Goal: Task Accomplishment & Management: Use online tool/utility

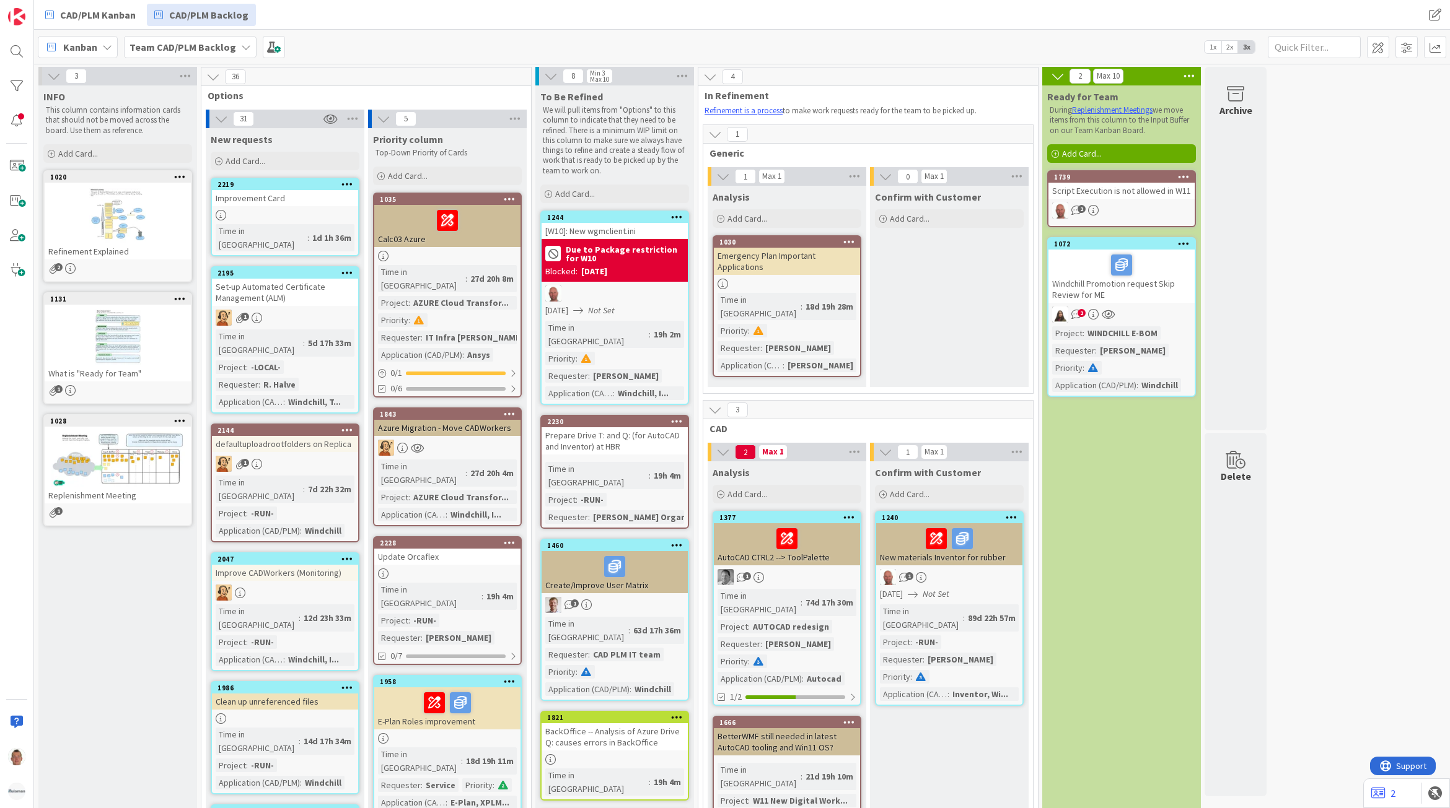
click at [1185, 174] on icon at bounding box center [1184, 176] width 12 height 9
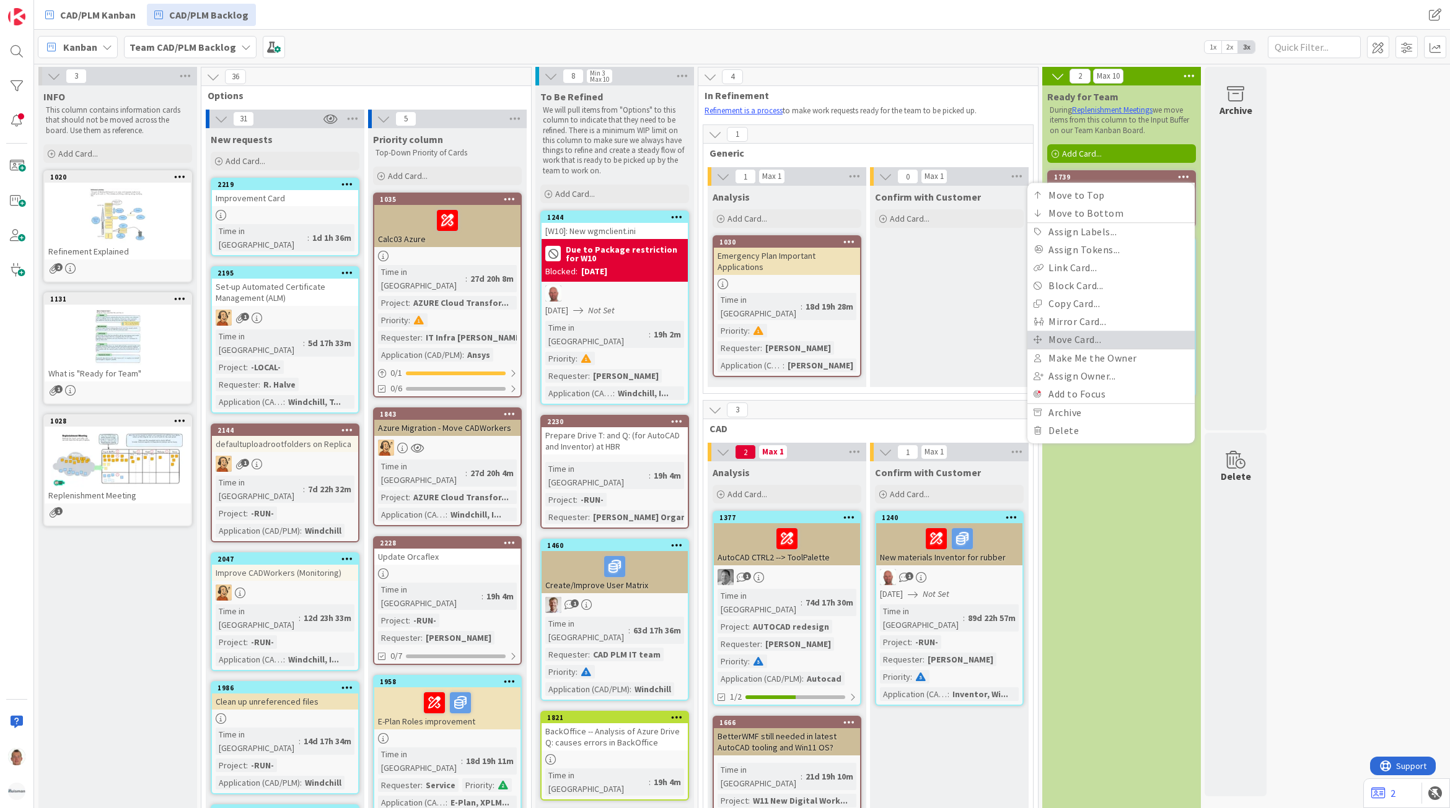
click at [1131, 333] on link "Move Card..." at bounding box center [1110, 340] width 167 height 18
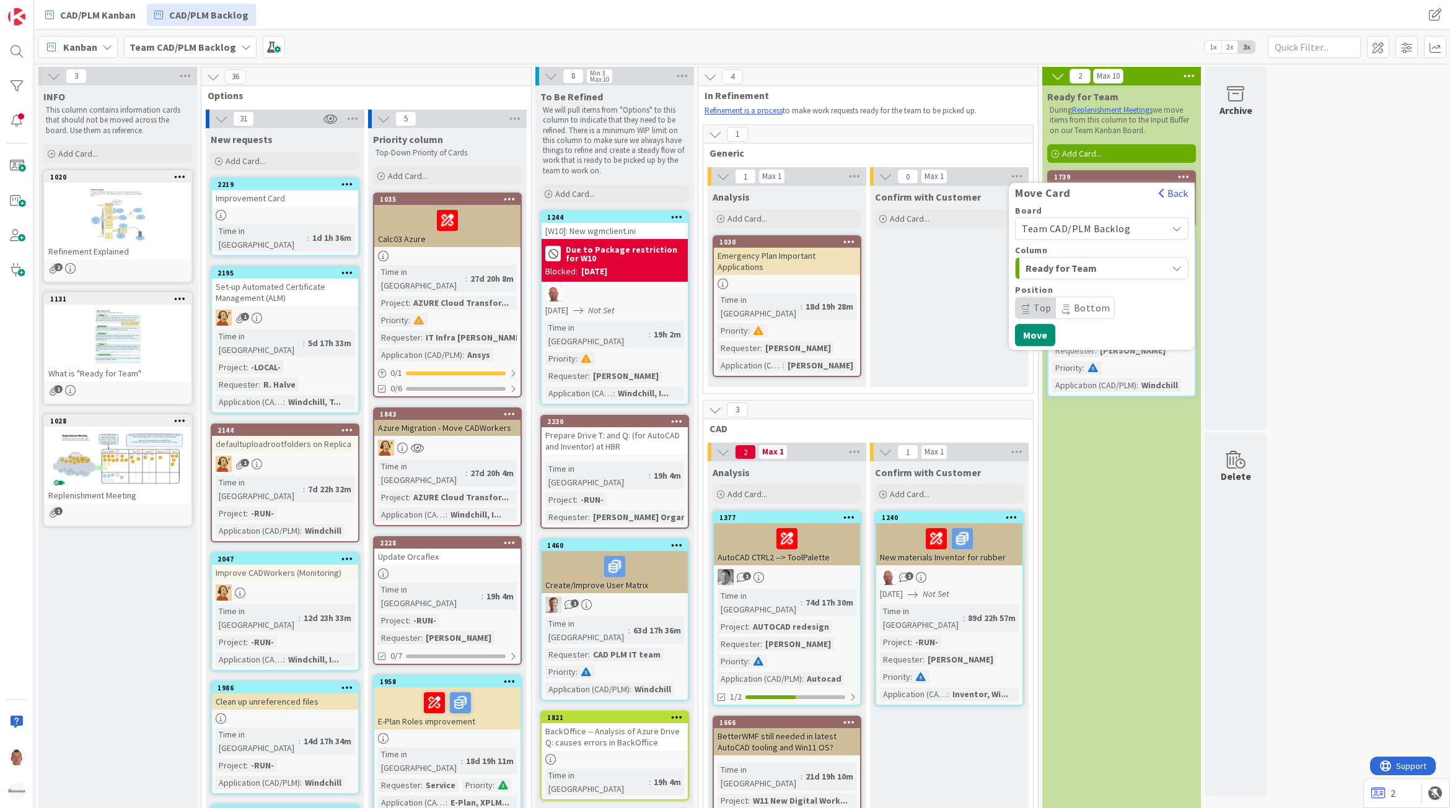
click at [1129, 230] on span "Team CAD/PLM Backlog" at bounding box center [1091, 228] width 139 height 17
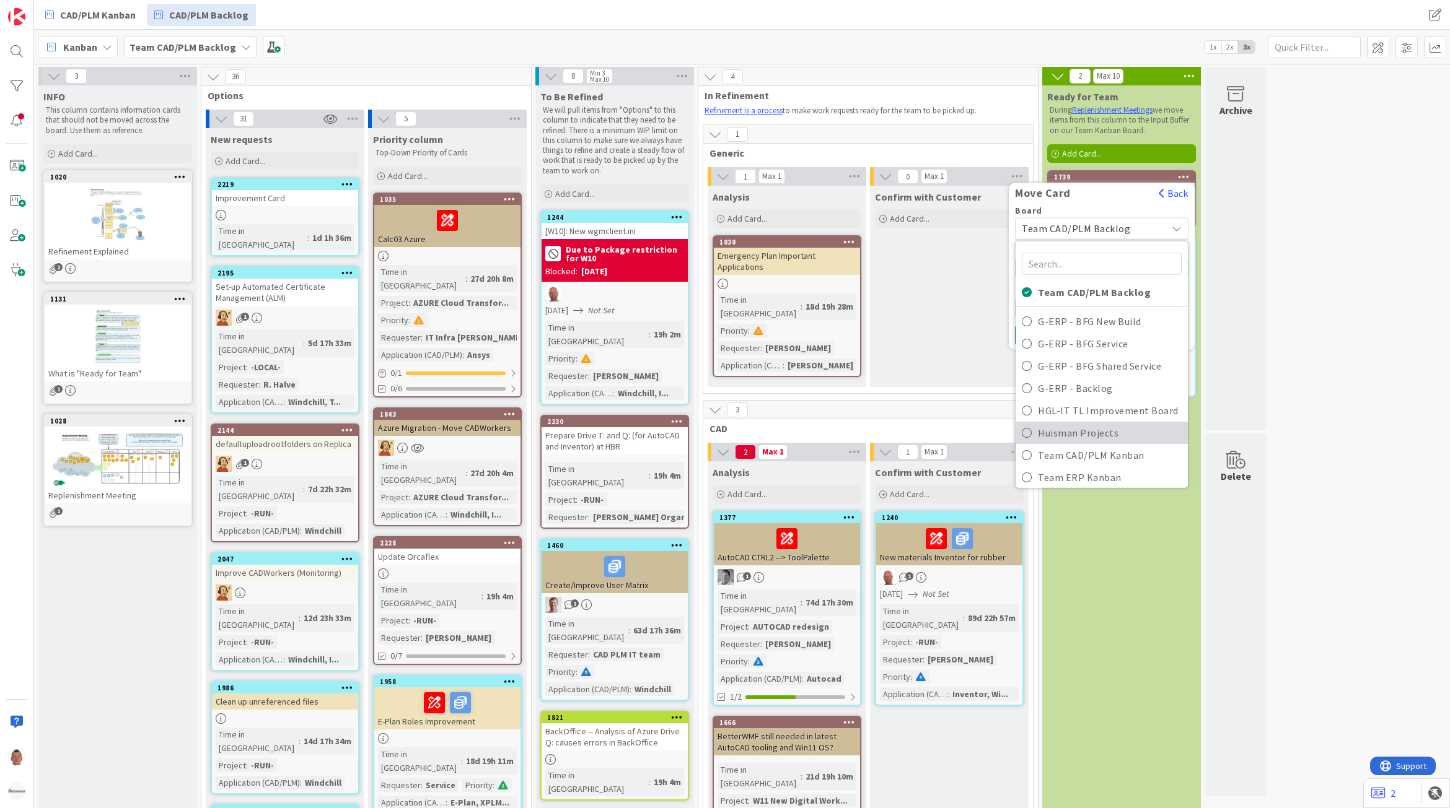
scroll to position [6, 0]
click at [1115, 448] on span "Team CAD/PLM Kanban" at bounding box center [1110, 449] width 144 height 19
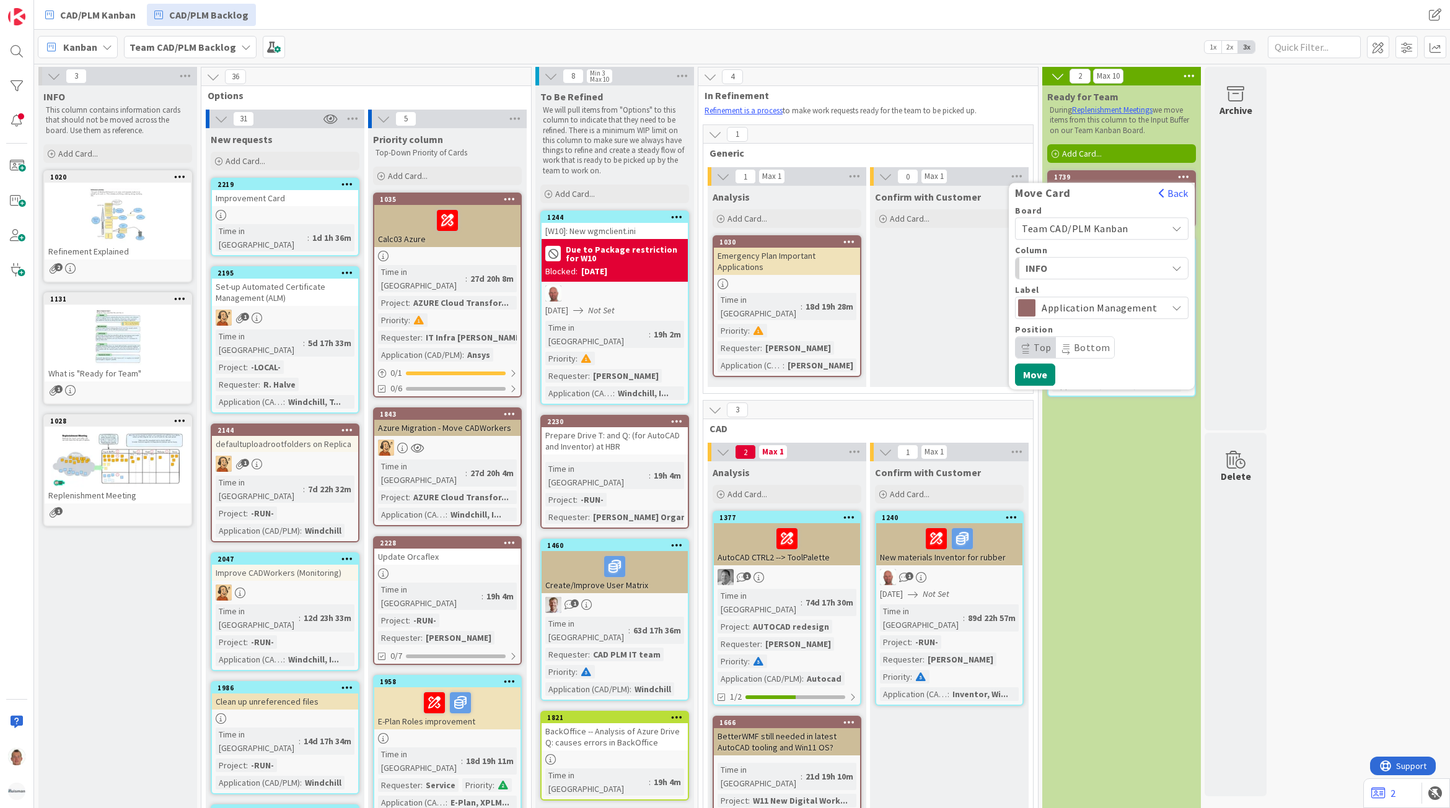
click at [1069, 267] on span "INFO" at bounding box center [1071, 268] width 93 height 16
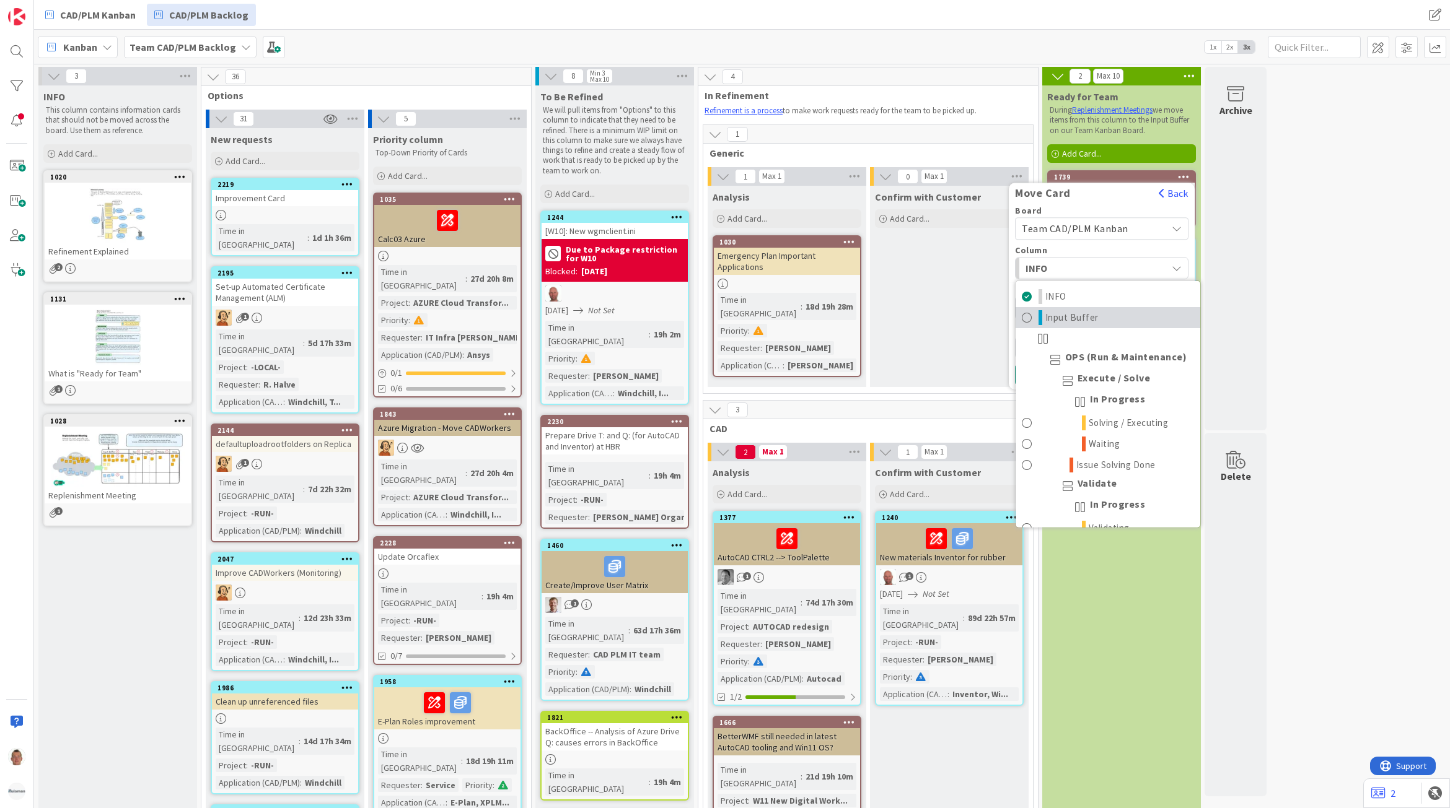
click at [1072, 321] on span "Input Buffer" at bounding box center [1071, 317] width 53 height 15
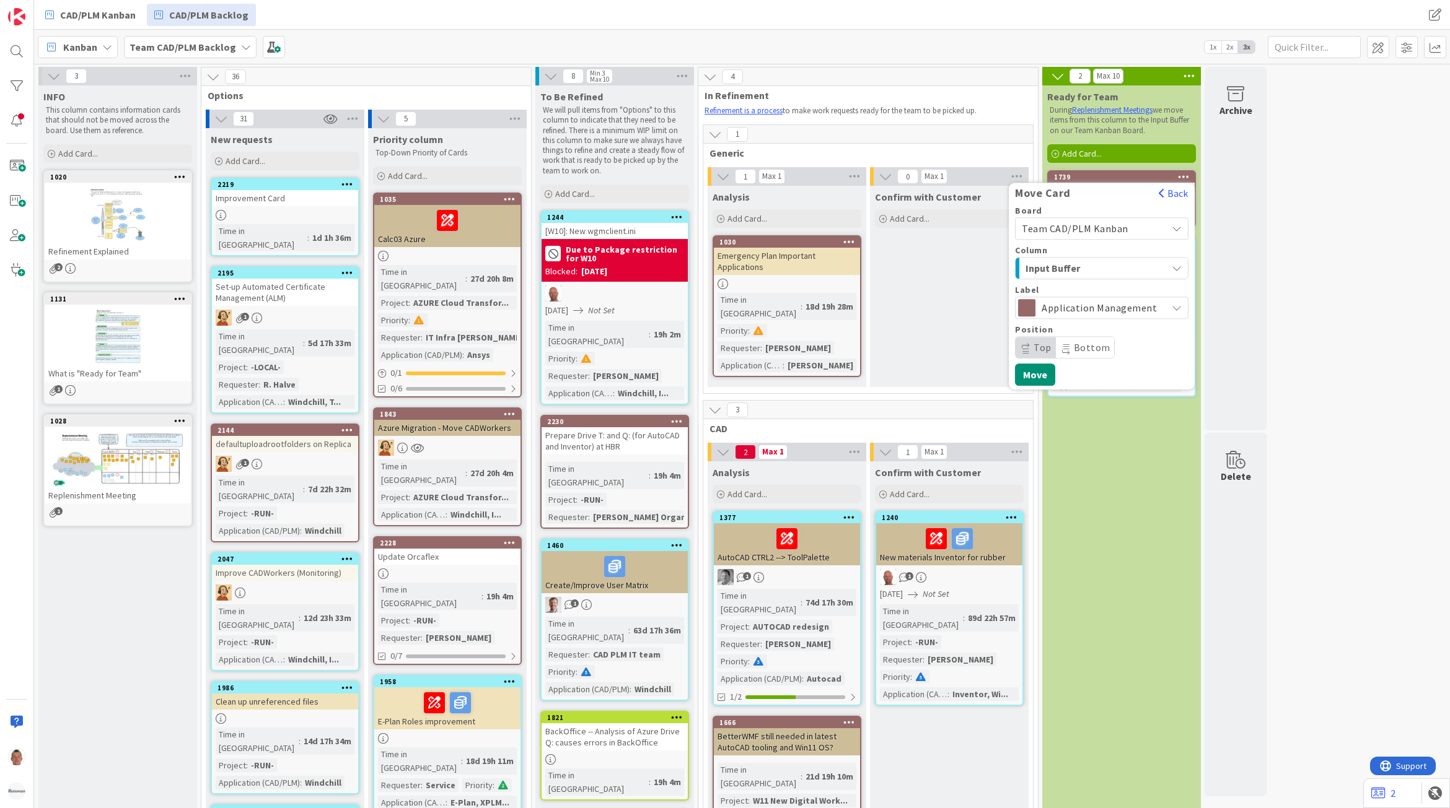
click at [1062, 265] on span "Input Buffer" at bounding box center [1071, 268] width 93 height 16
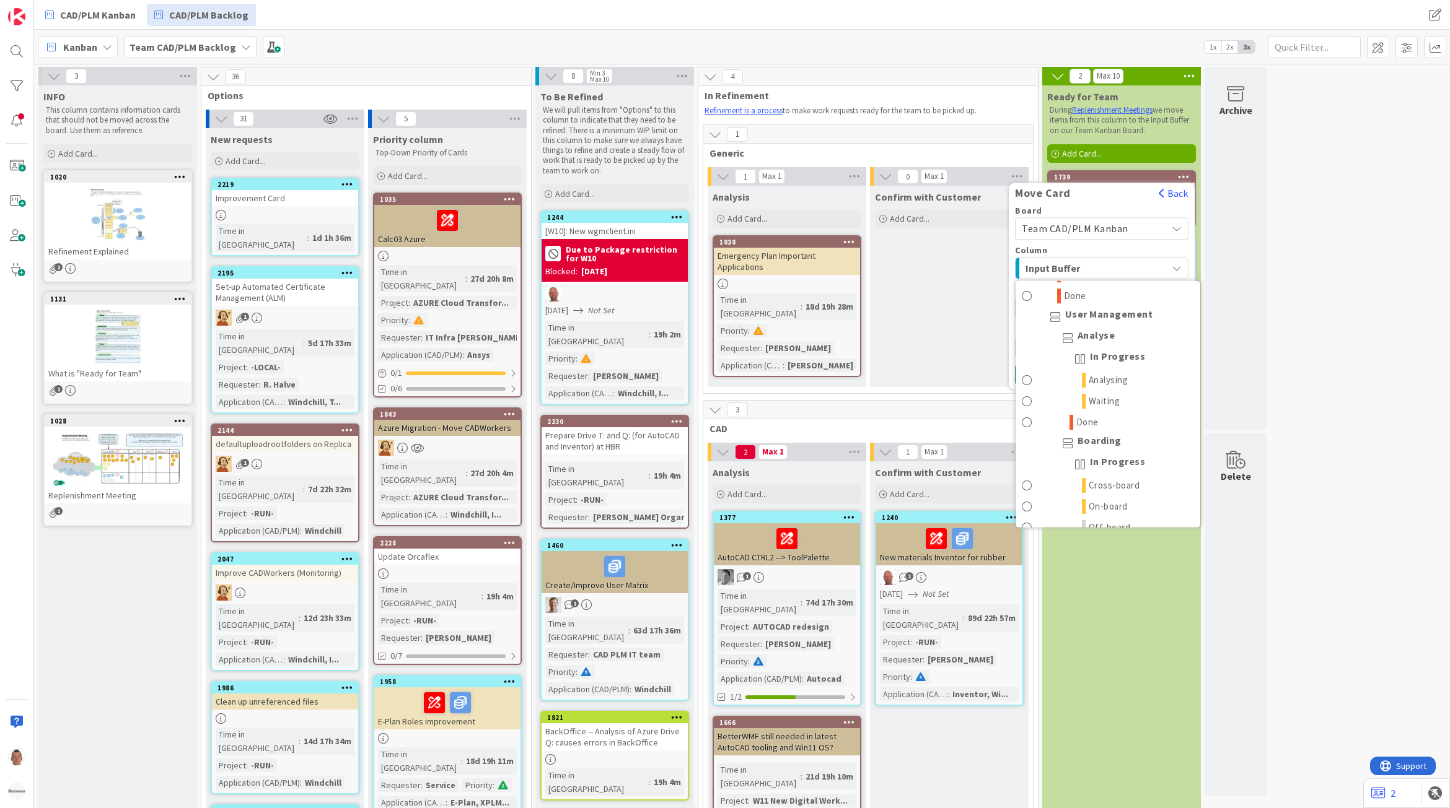
scroll to position [2470, 0]
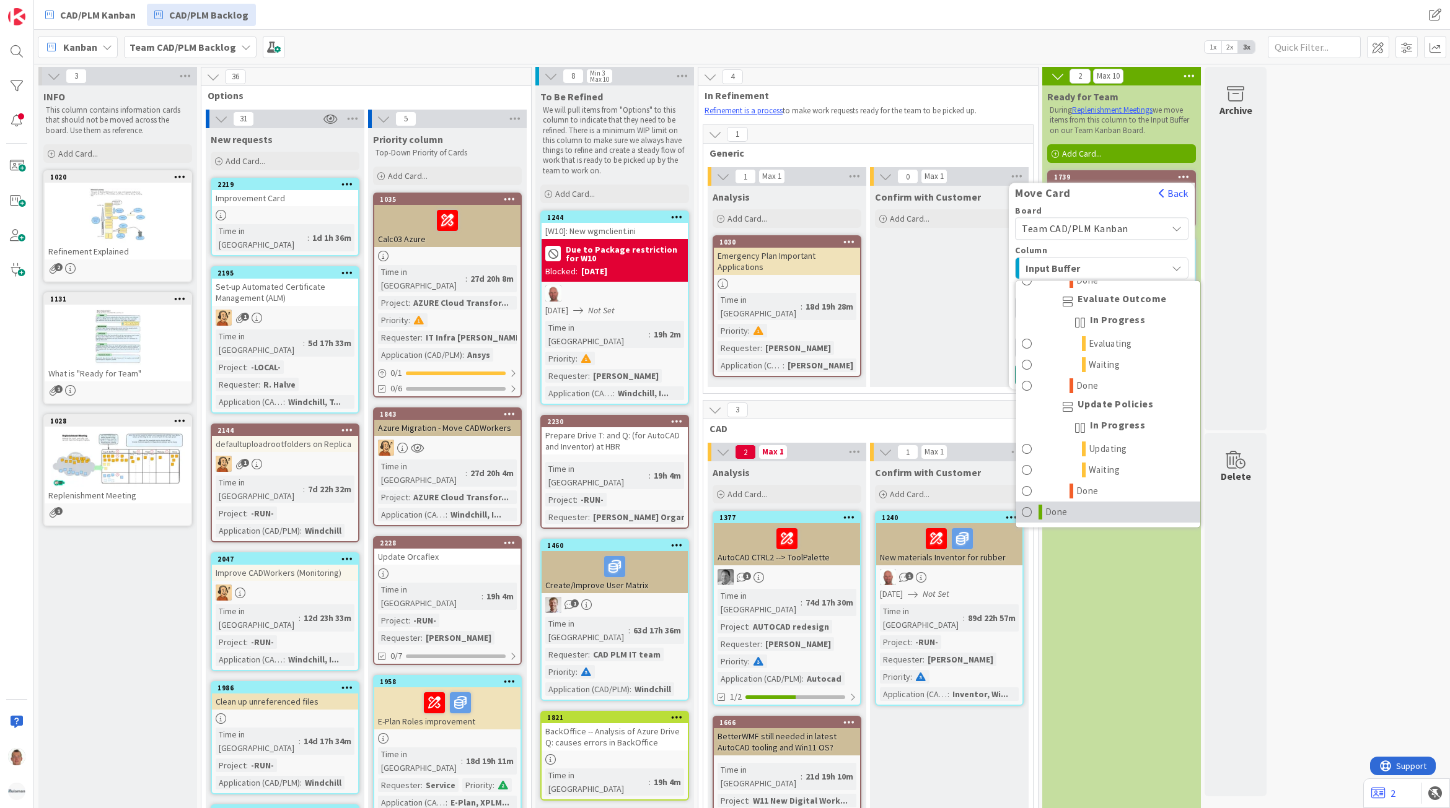
click at [1048, 518] on span "Done" at bounding box center [1056, 512] width 22 height 15
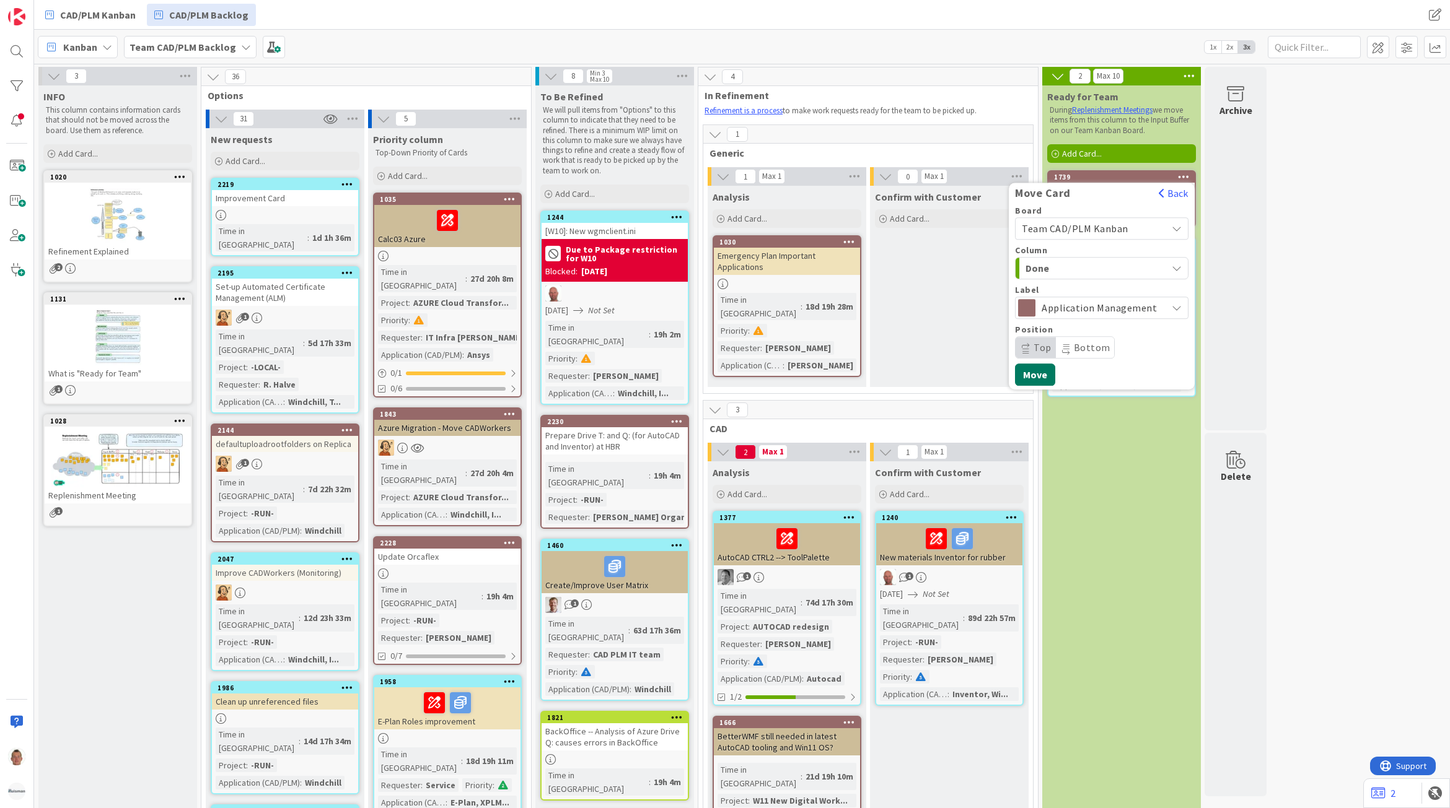
click at [1040, 372] on button "Move" at bounding box center [1035, 375] width 40 height 22
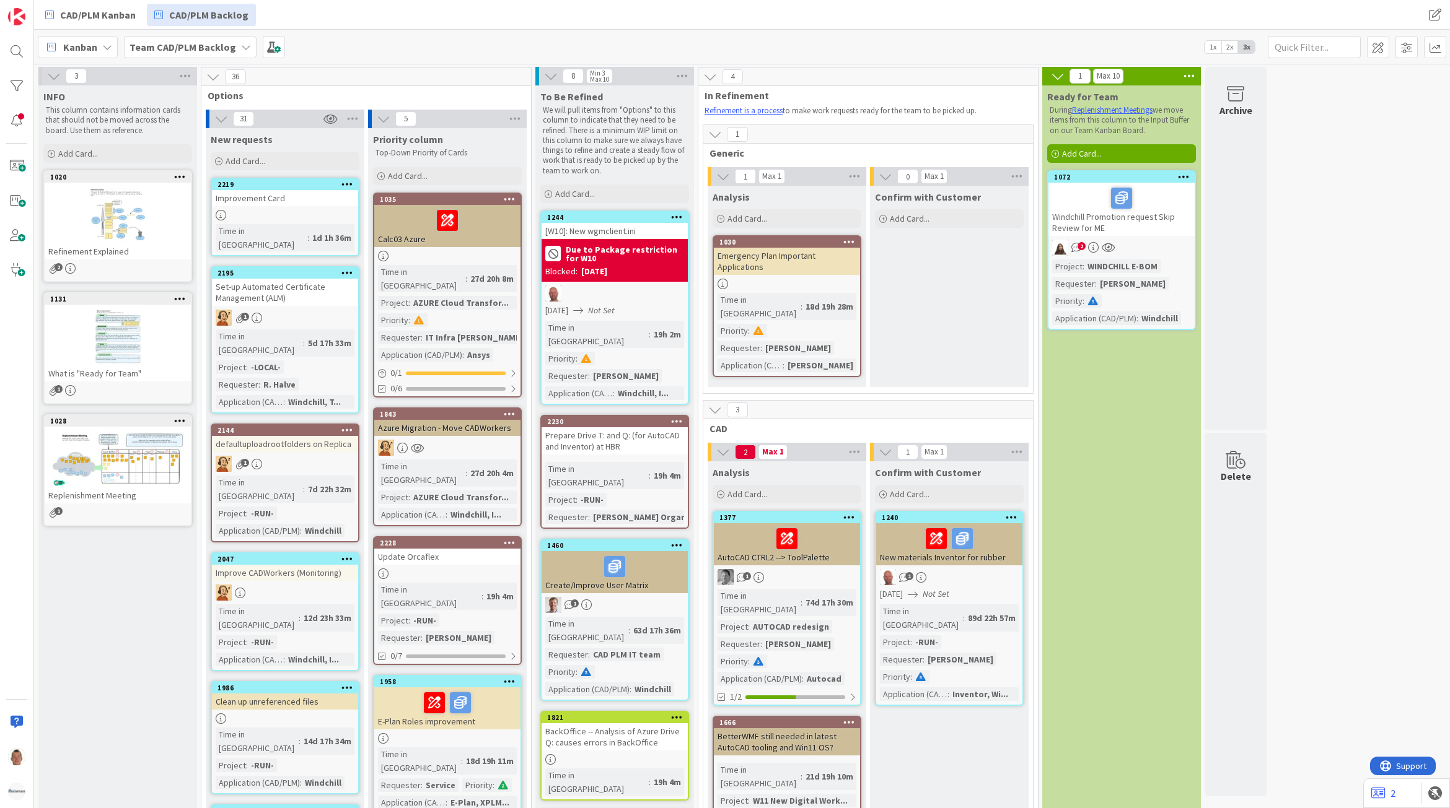
click at [1187, 177] on icon at bounding box center [1184, 176] width 12 height 9
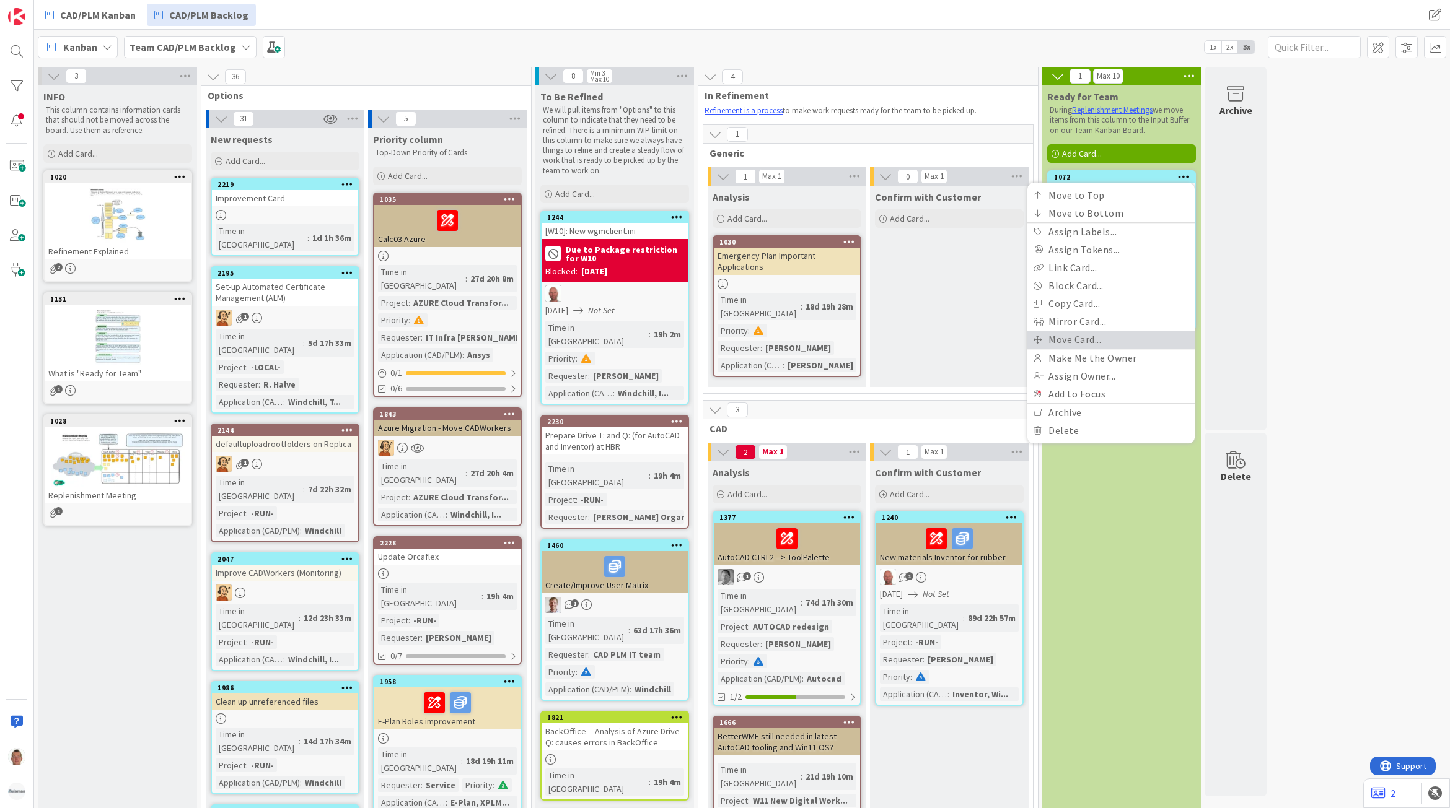
click at [1088, 338] on link "Move Card..." at bounding box center [1110, 340] width 167 height 18
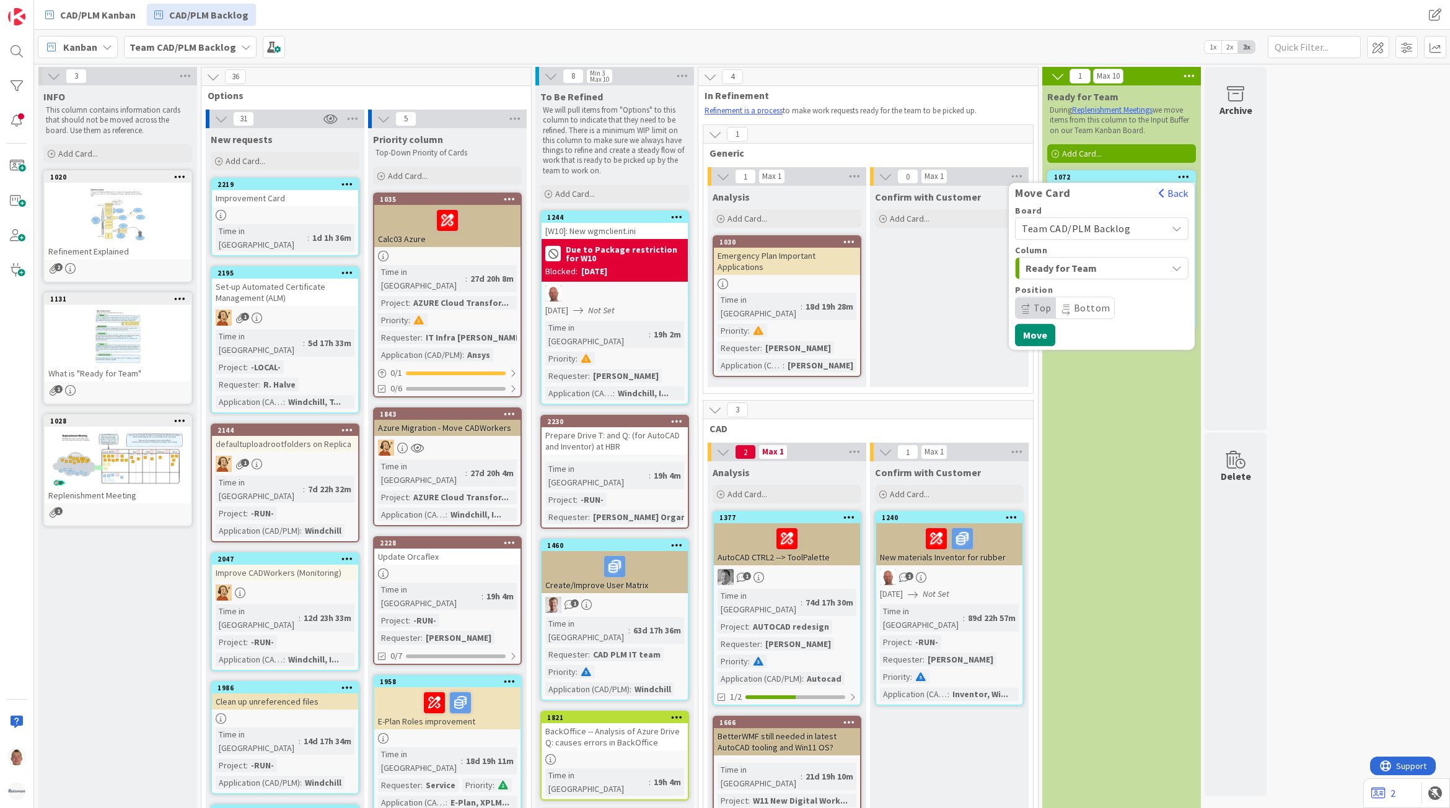
click at [1076, 226] on span "Team CAD/PLM Backlog" at bounding box center [1076, 228] width 108 height 12
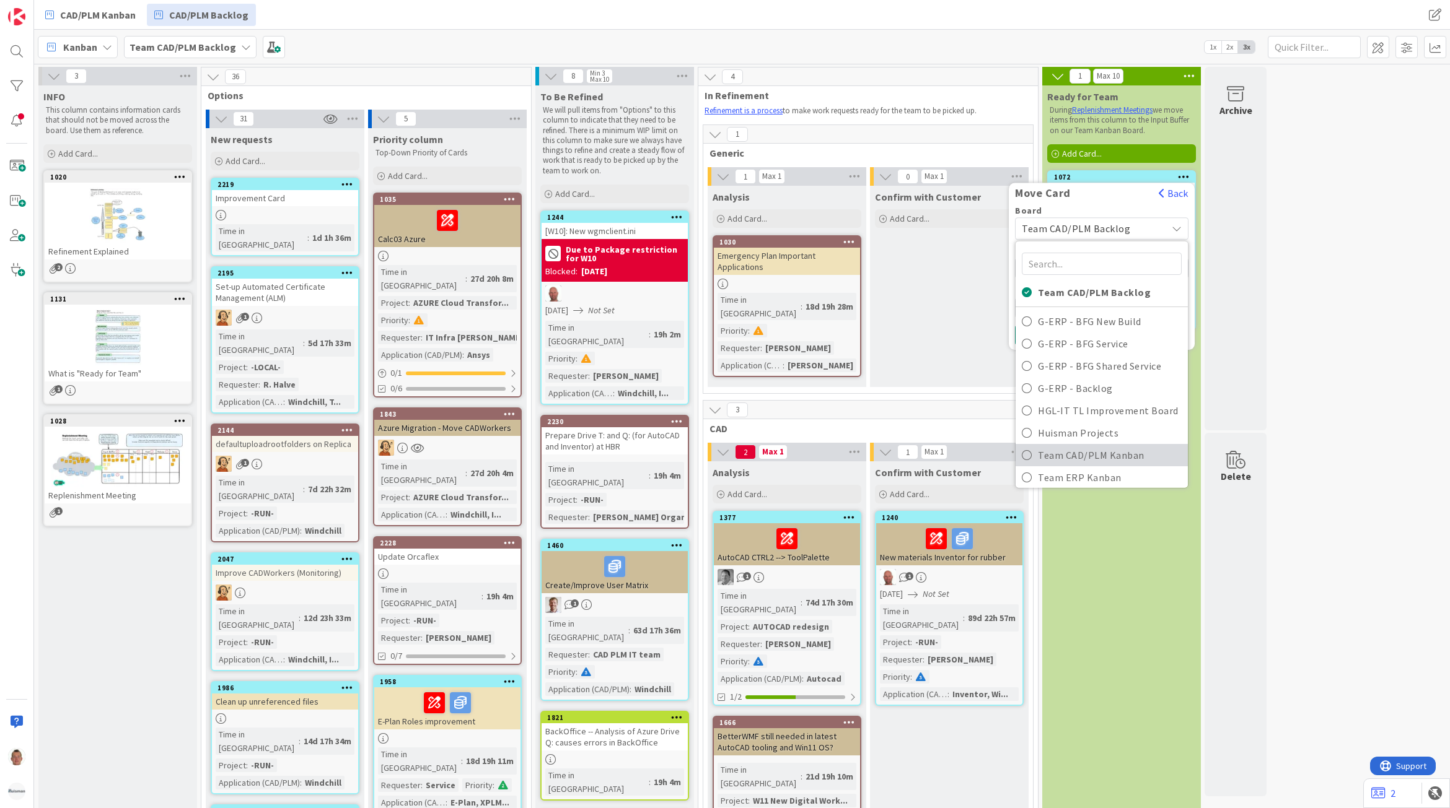
click at [1110, 450] on span "Team CAD/PLM Kanban" at bounding box center [1110, 455] width 144 height 19
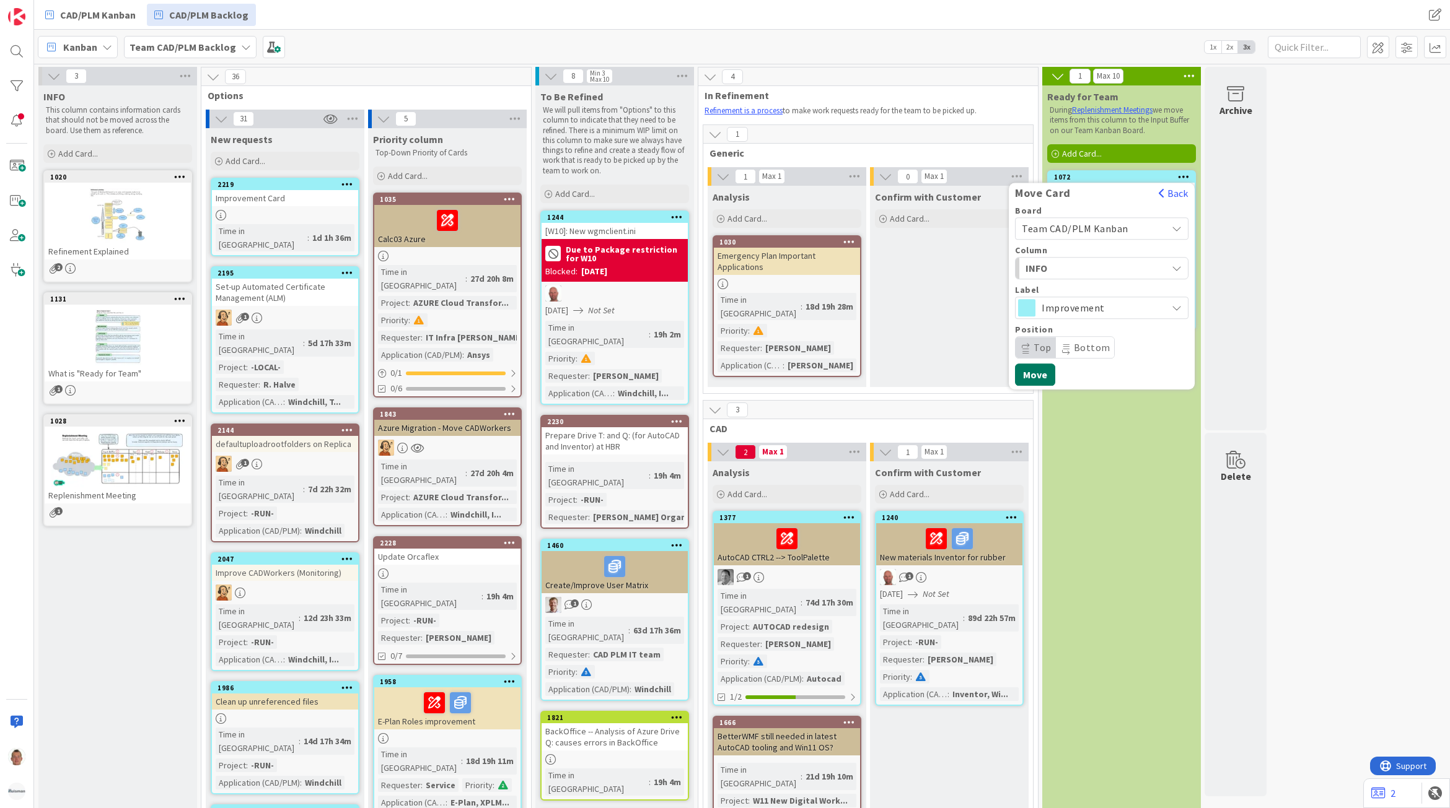
click at [1041, 375] on button "Move" at bounding box center [1035, 375] width 40 height 22
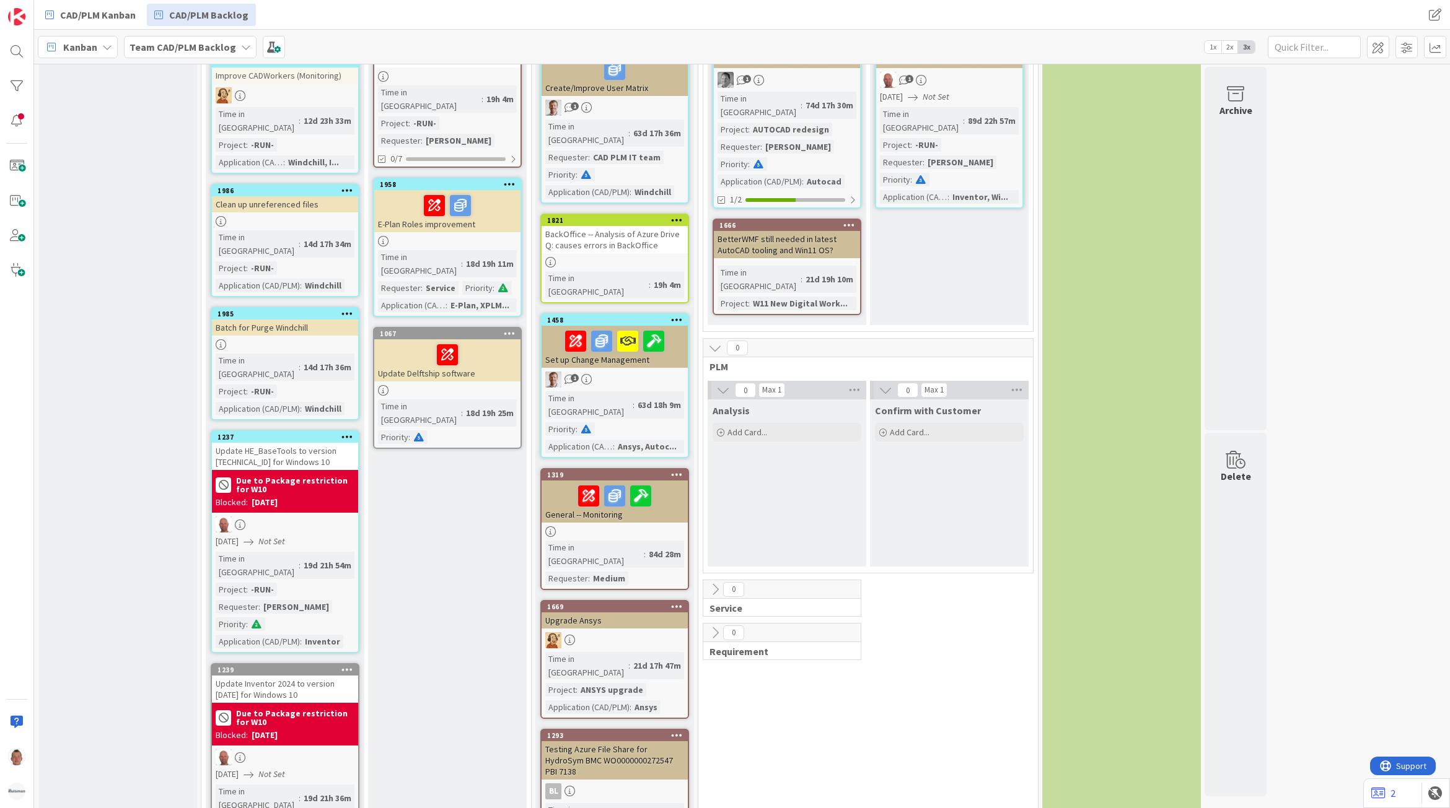
scroll to position [465, 0]
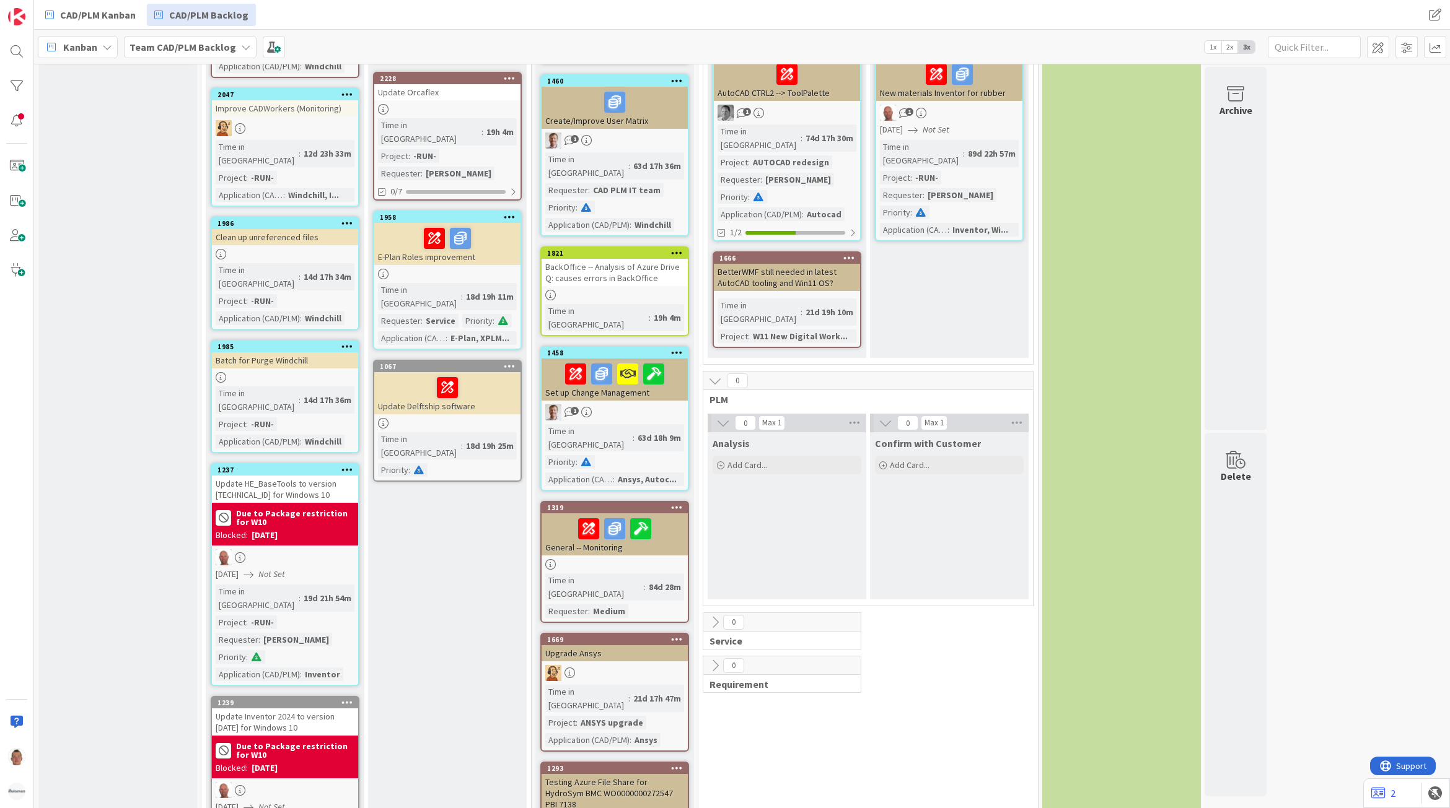
click at [341, 465] on icon at bounding box center [347, 469] width 12 height 9
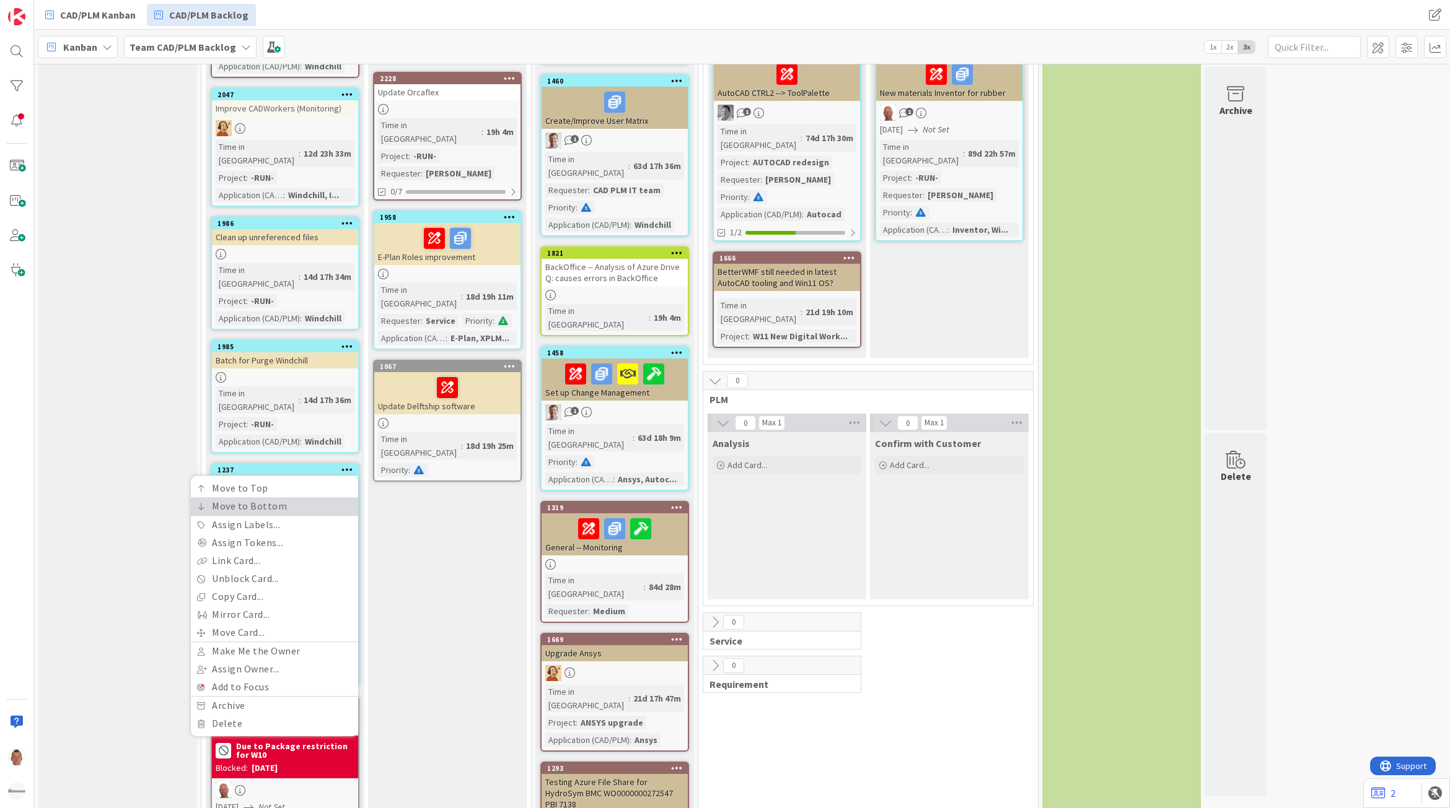
click at [335, 497] on link "Move to Bottom" at bounding box center [274, 506] width 167 height 18
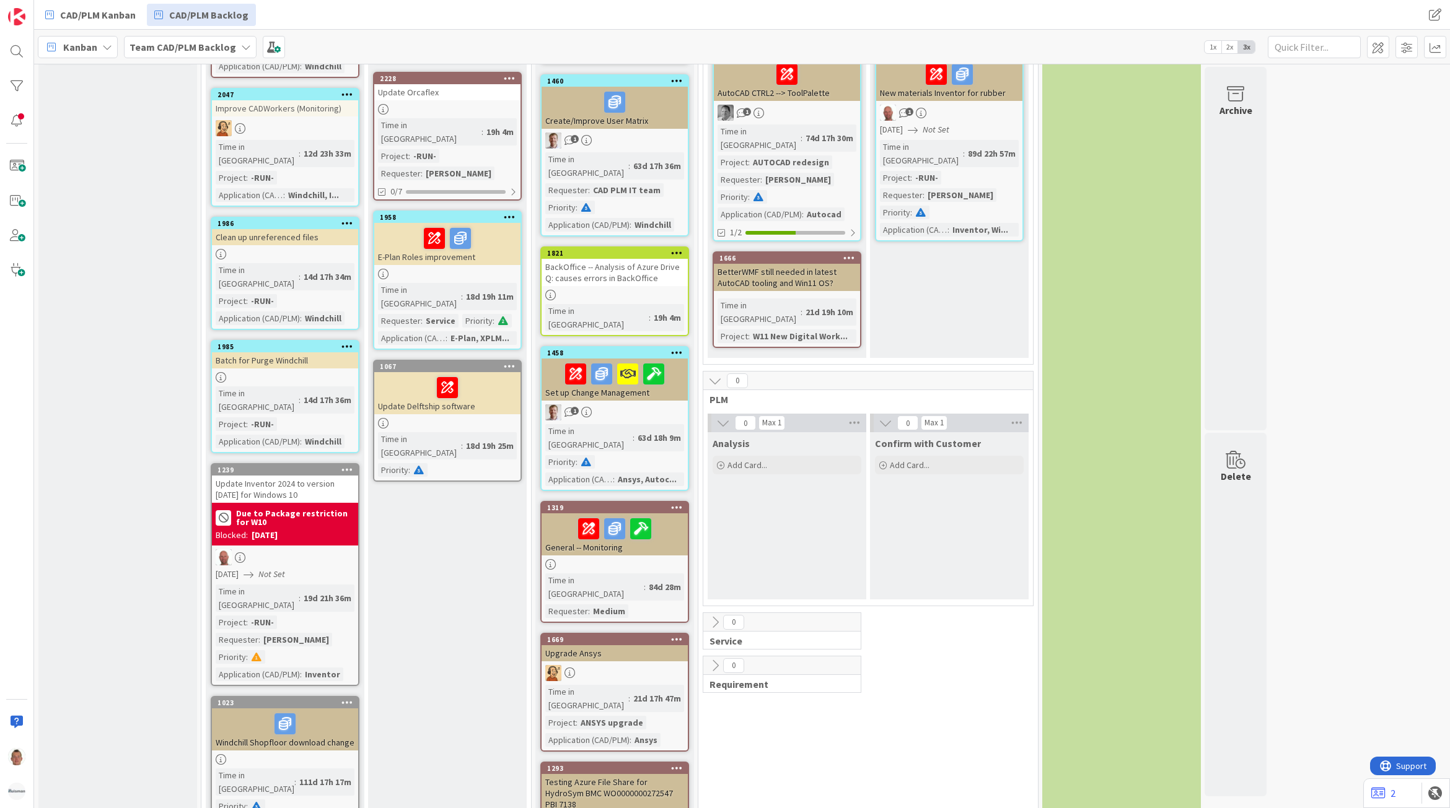
click at [351, 465] on icon at bounding box center [347, 469] width 12 height 9
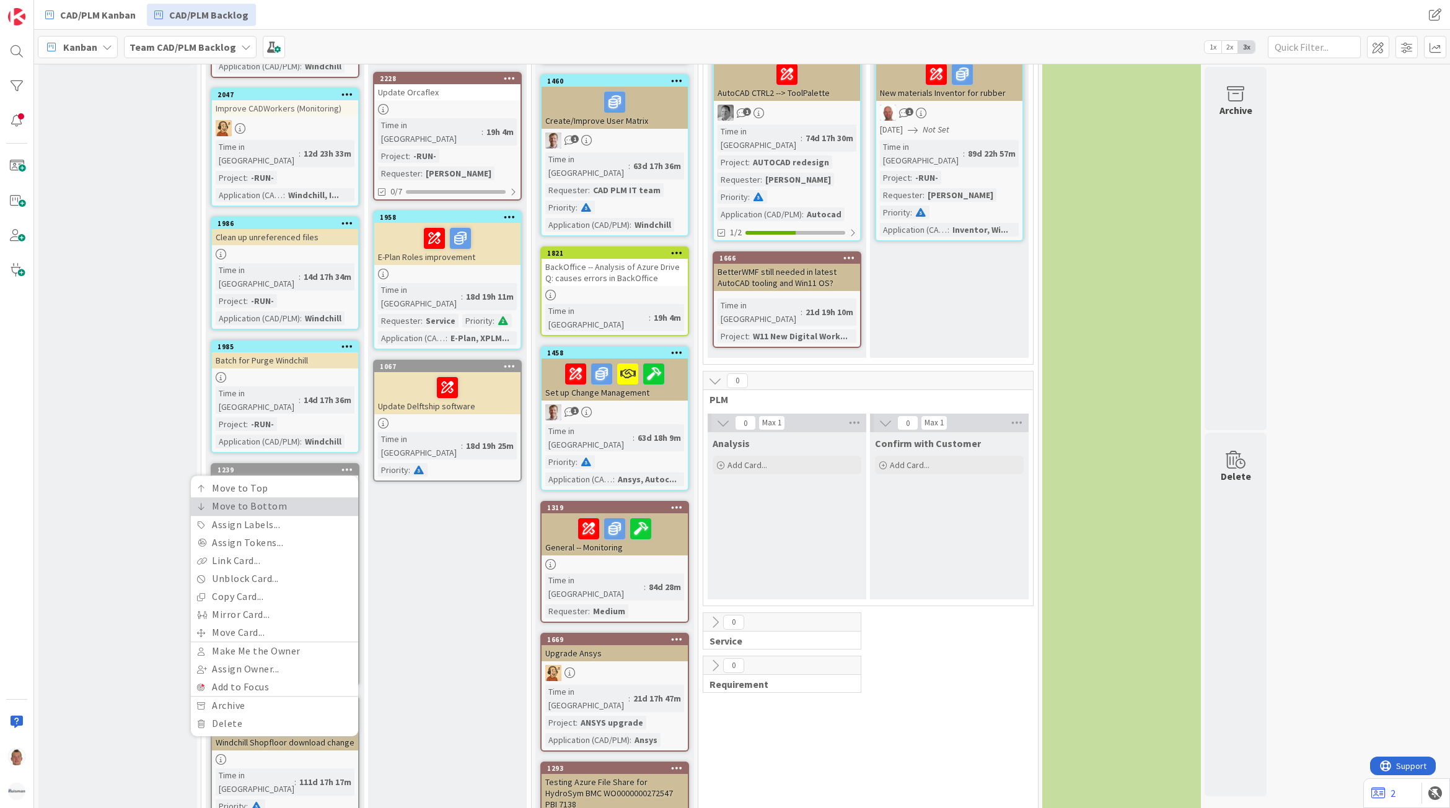
click at [336, 497] on link "Move to Bottom" at bounding box center [274, 506] width 167 height 18
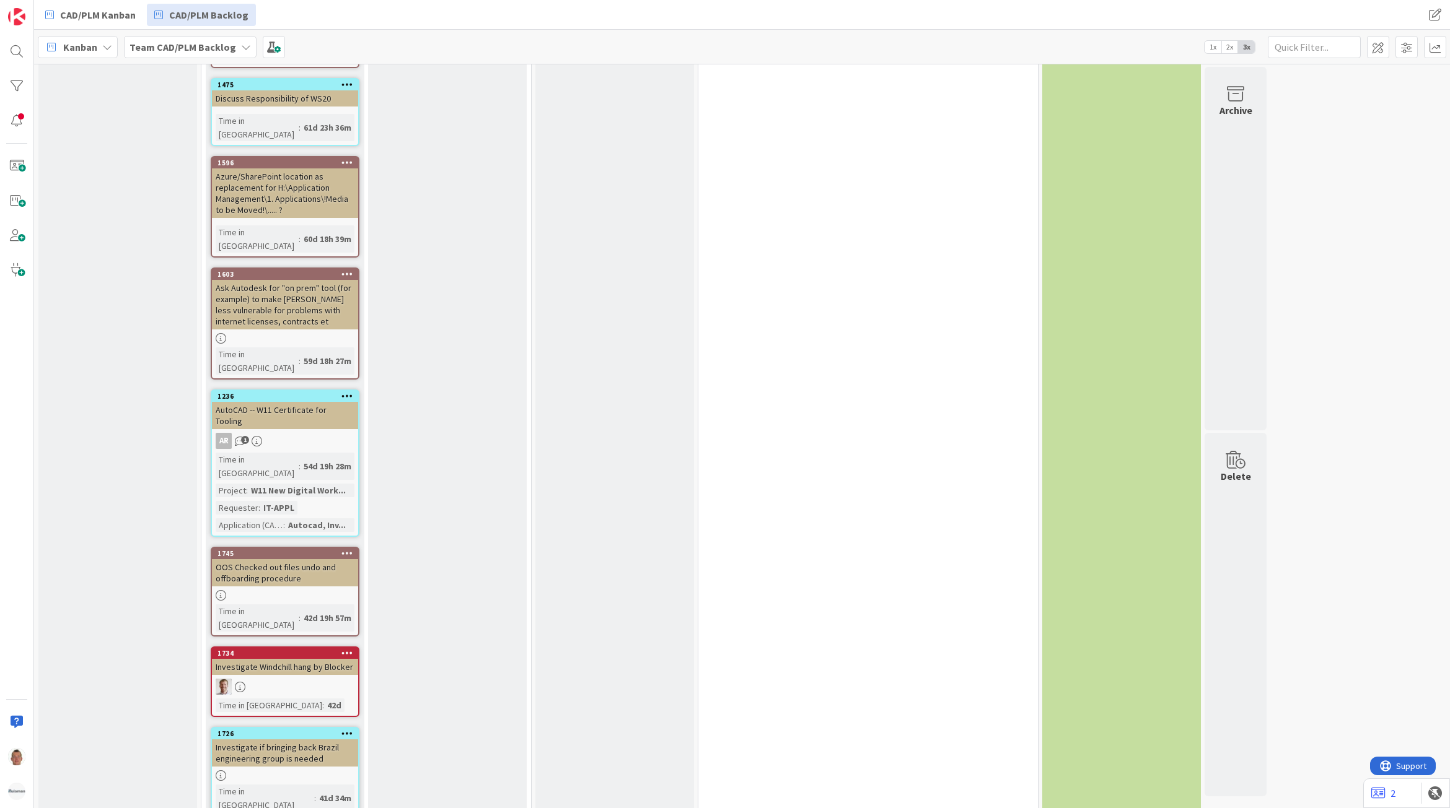
scroll to position [2232, 0]
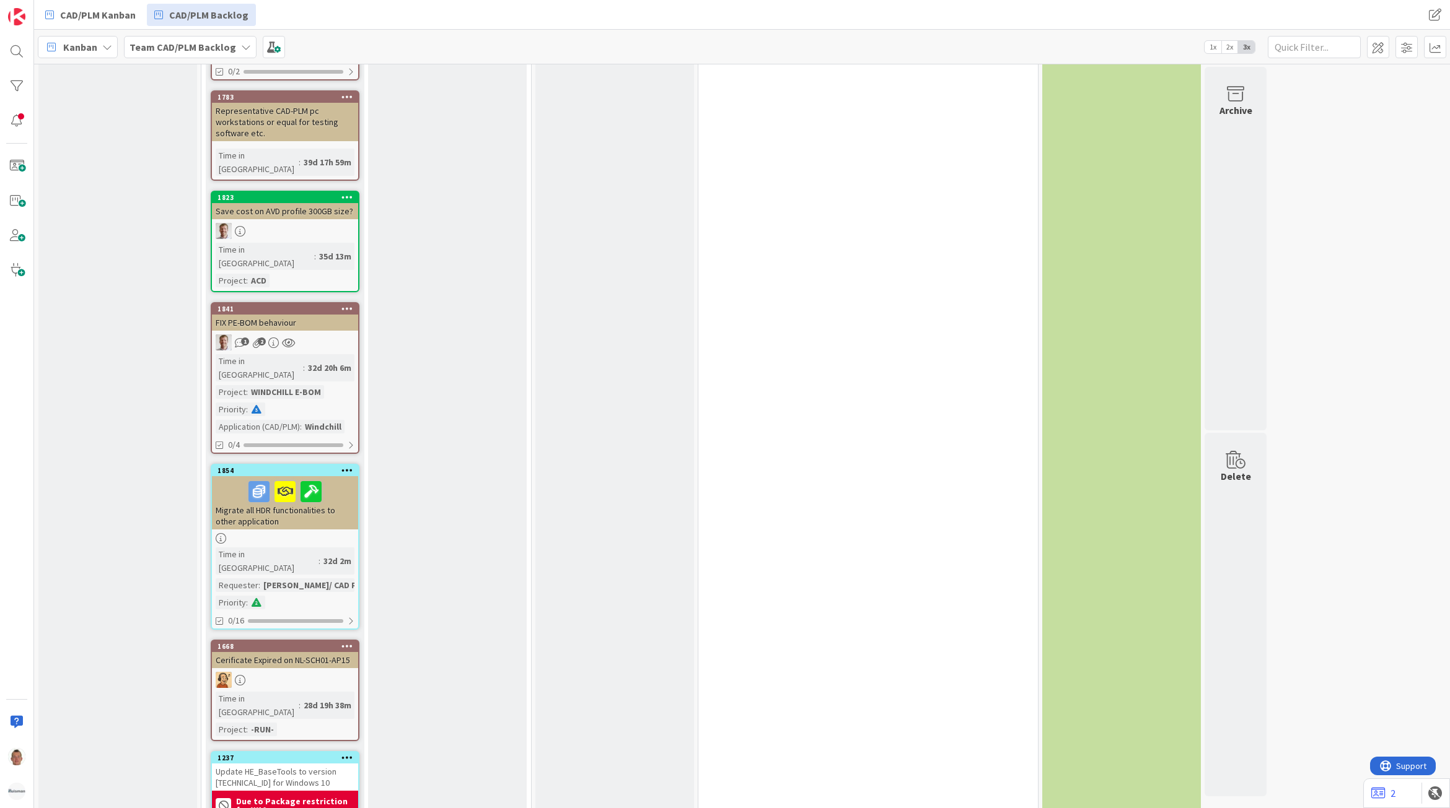
scroll to position [3171, 0]
click at [342, 641] on icon at bounding box center [347, 645] width 12 height 9
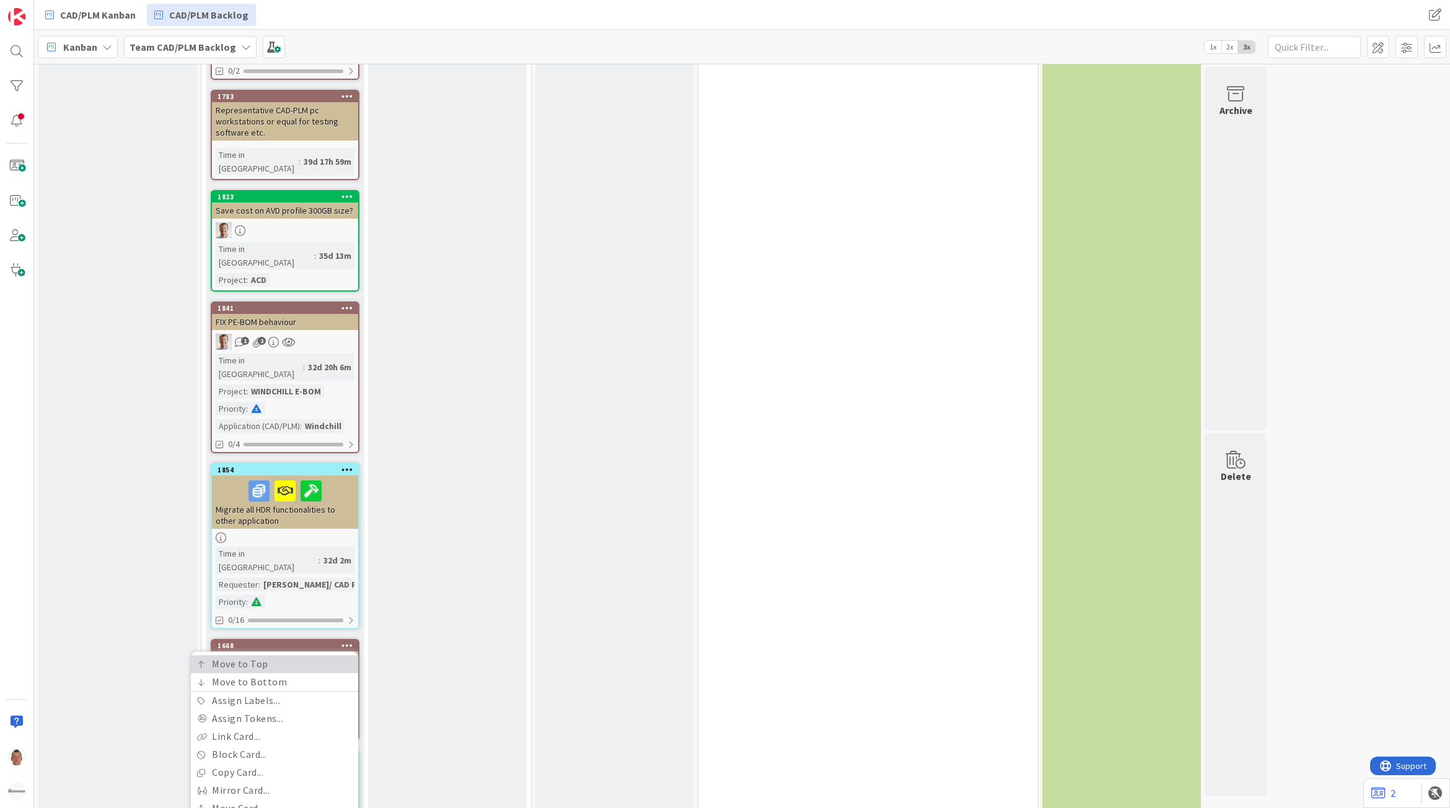
click at [313, 655] on link "Move to Top" at bounding box center [274, 664] width 167 height 18
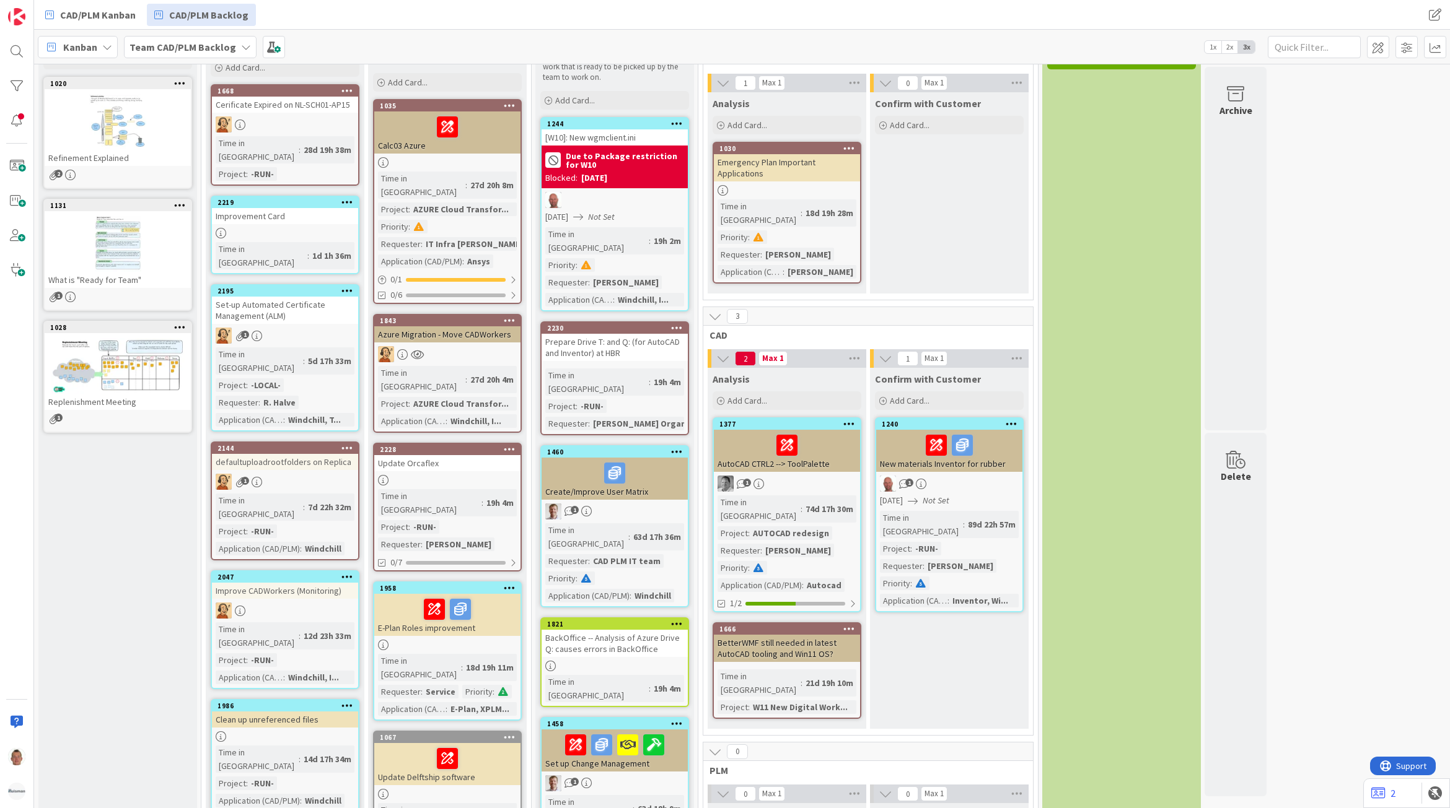
scroll to position [0, 0]
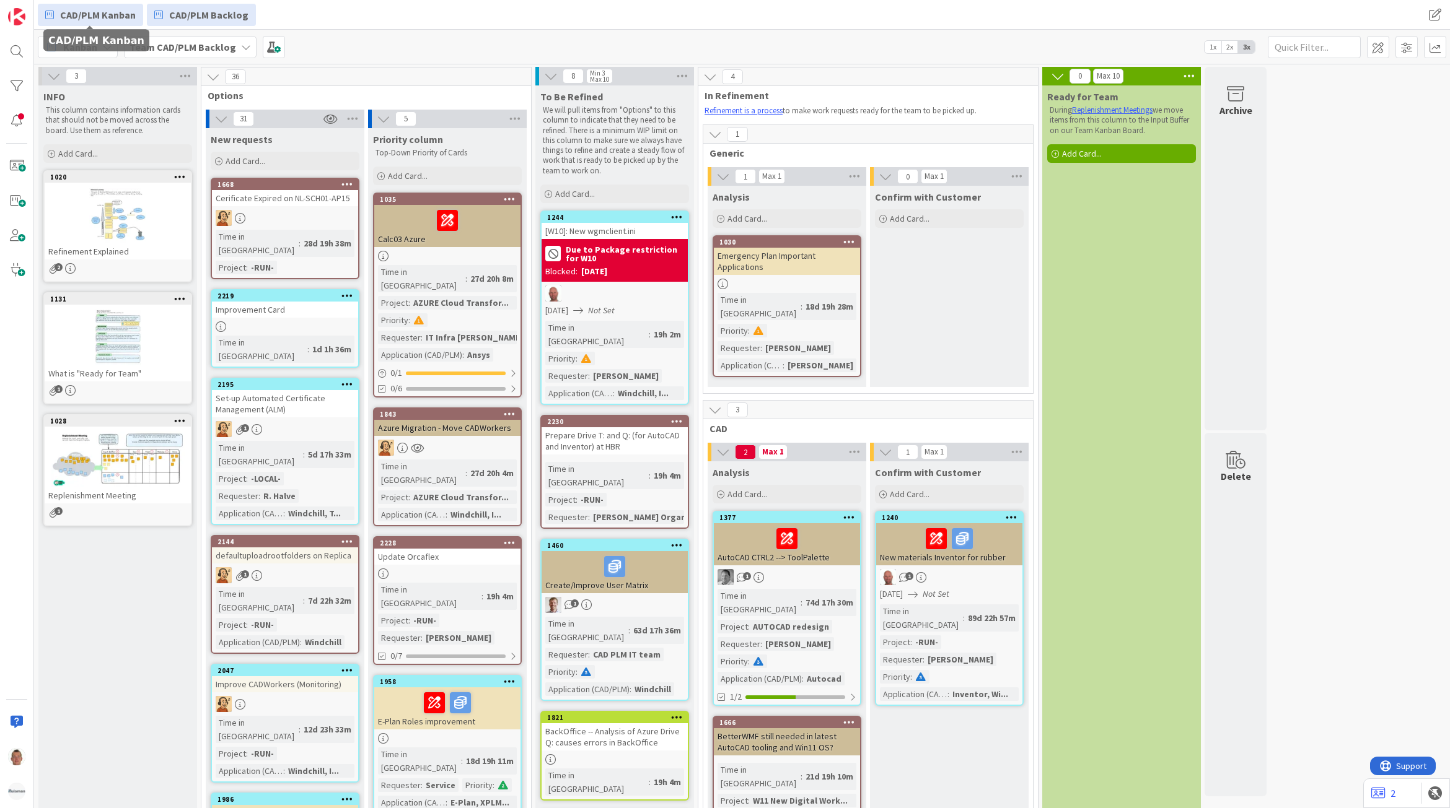
click at [115, 11] on span "CAD/PLM Kanban" at bounding box center [98, 14] width 76 height 15
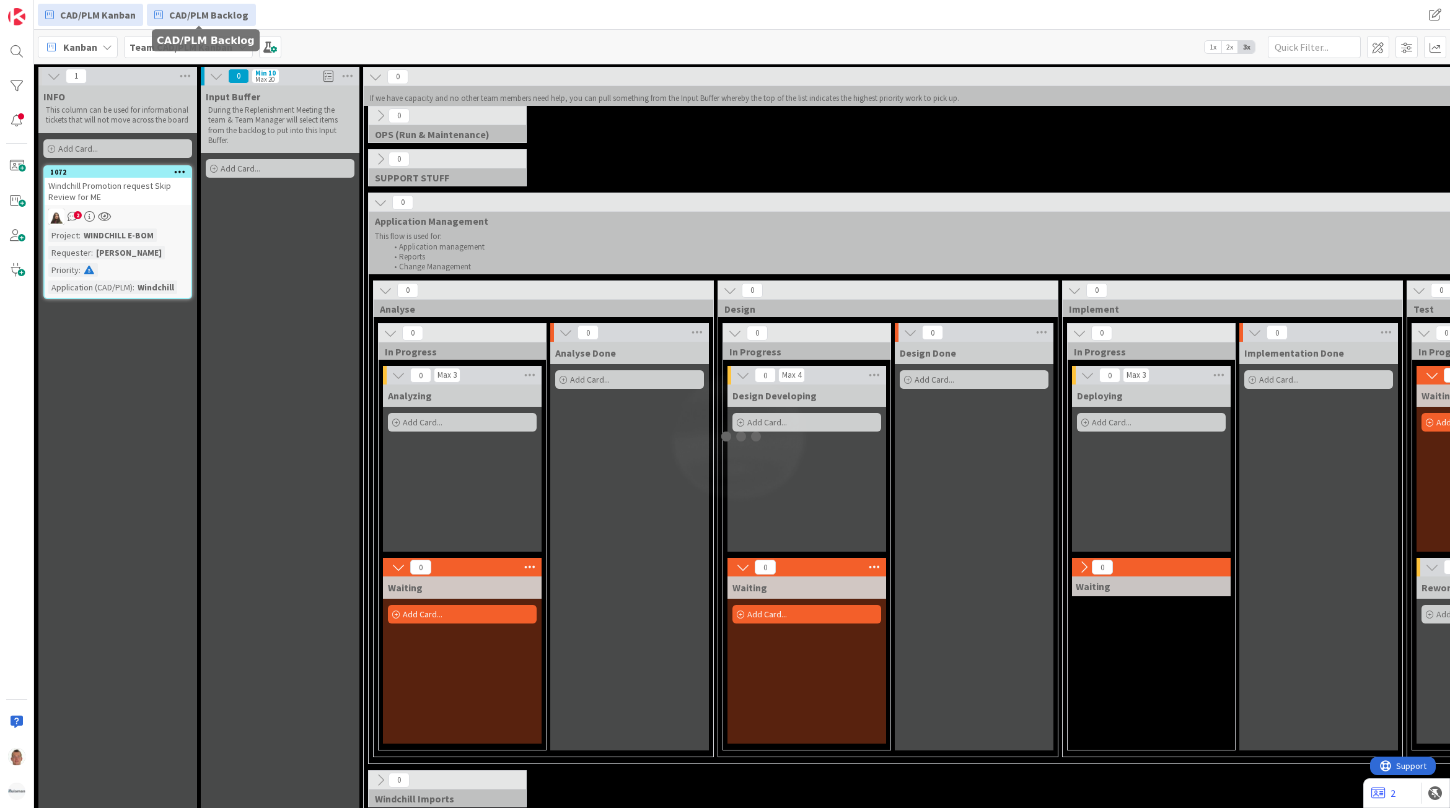
click at [217, 14] on span "CAD/PLM Backlog" at bounding box center [208, 14] width 79 height 15
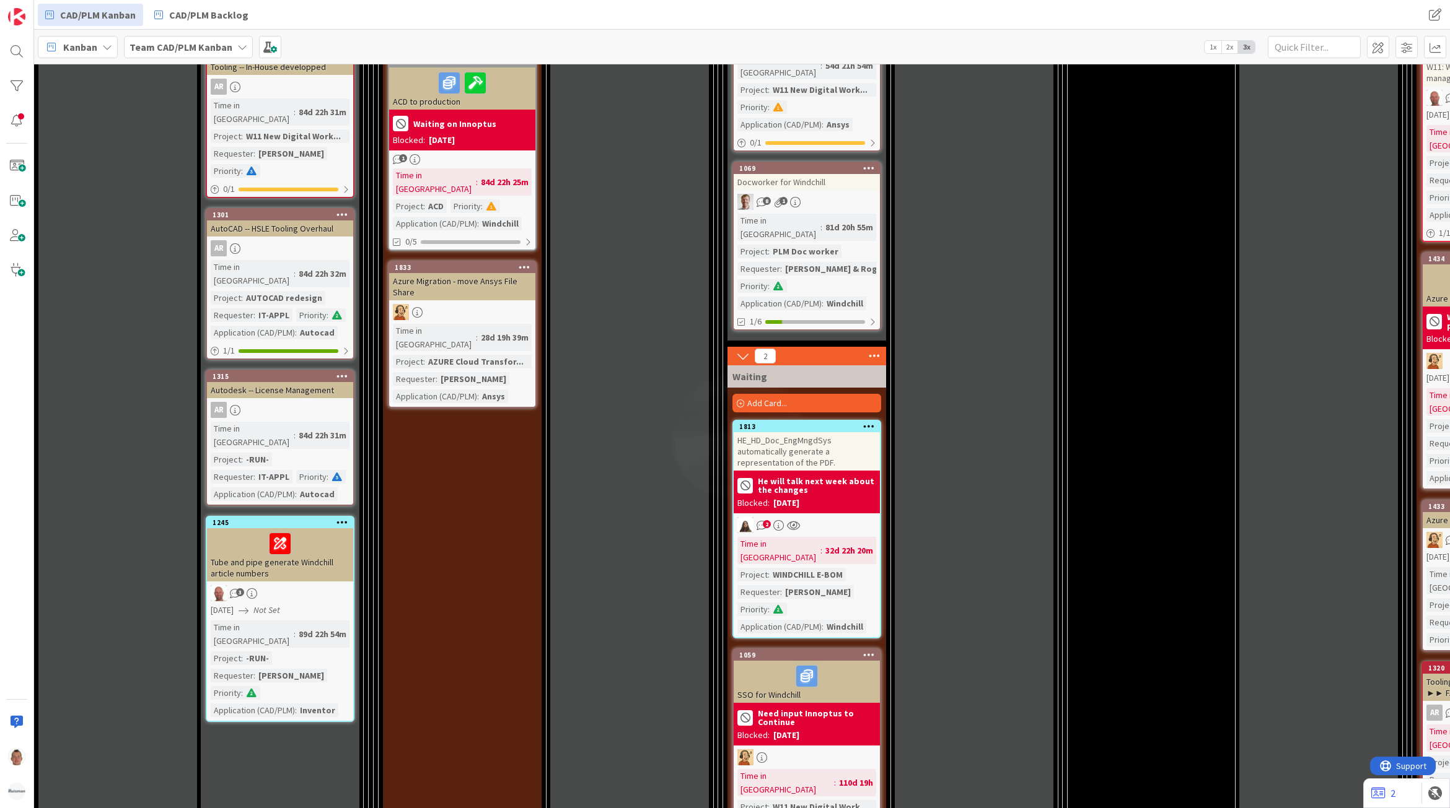
scroll to position [852, 0]
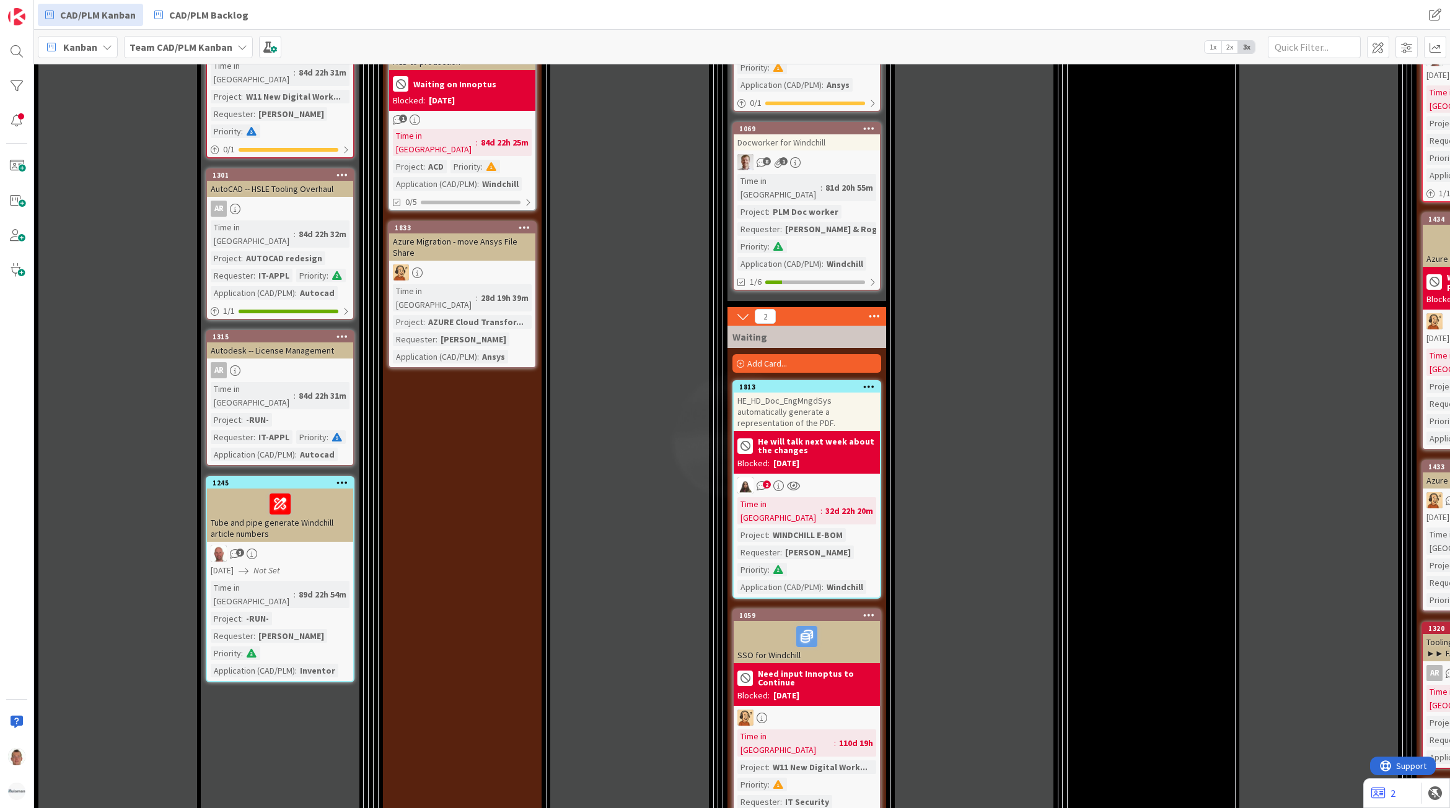
click at [841, 393] on div "HE_HD_Doc_EngMngdSys automatically generate a representation of the PDF." at bounding box center [806, 412] width 146 height 38
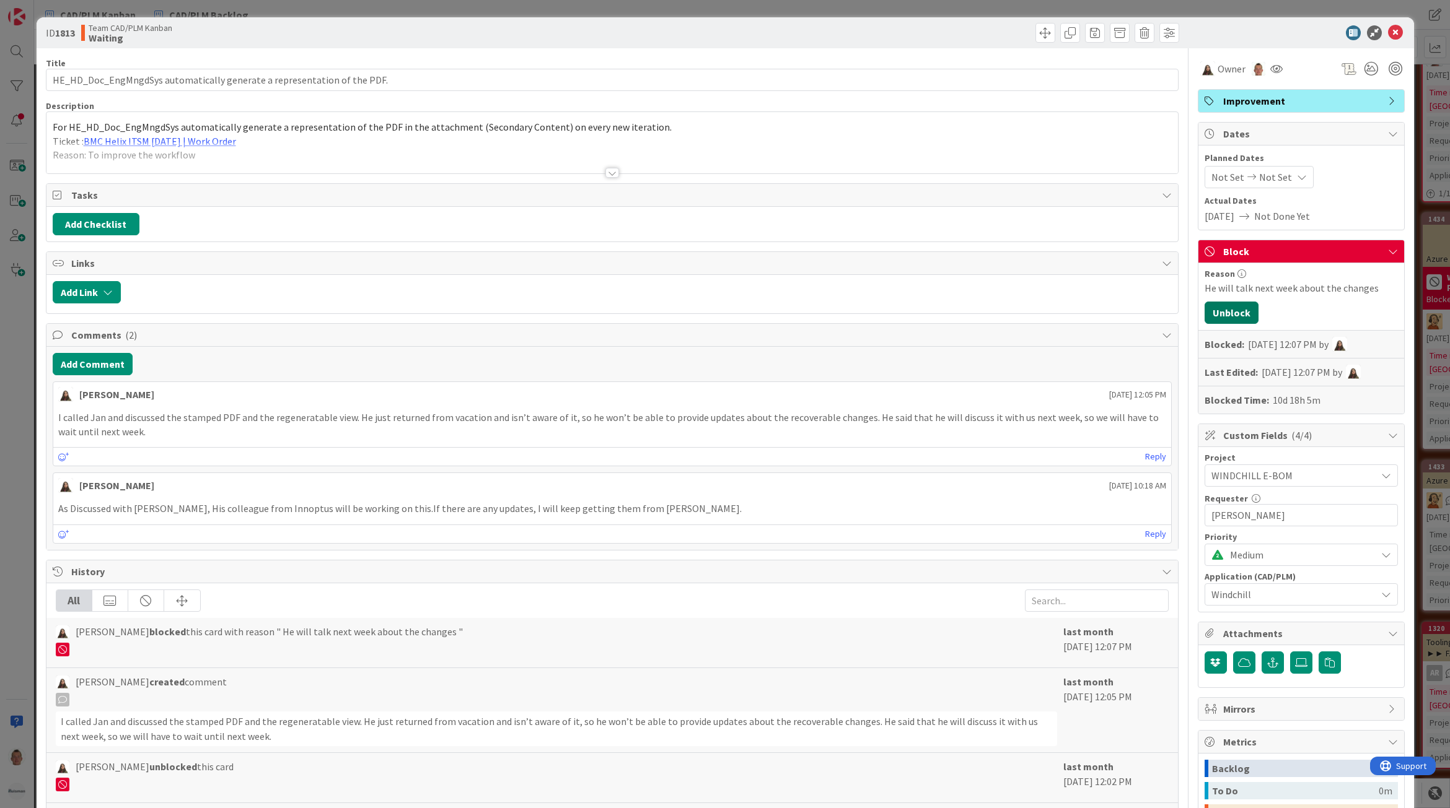
click at [1228, 307] on button "Unblock" at bounding box center [1231, 313] width 54 height 22
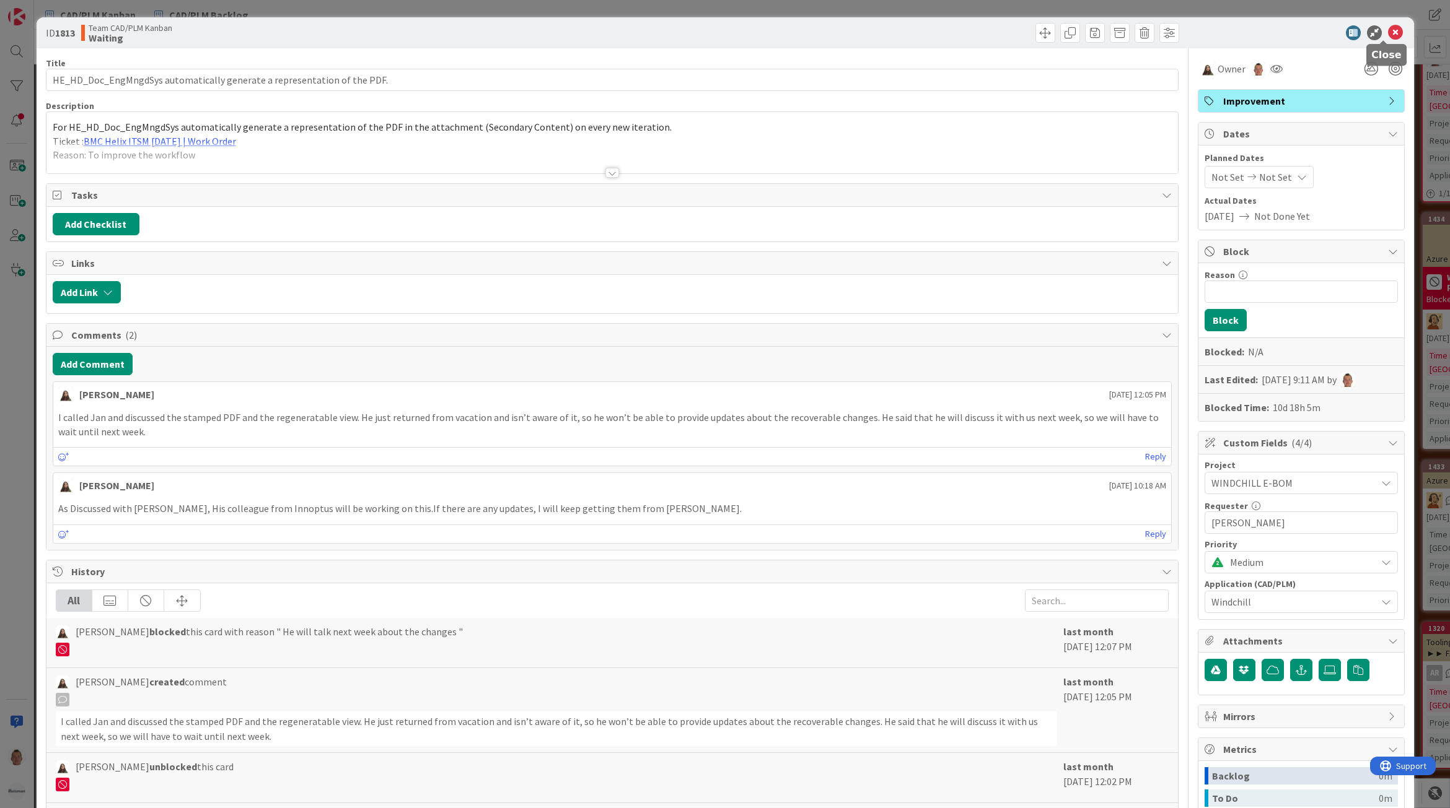
click at [1388, 31] on icon at bounding box center [1395, 32] width 15 height 15
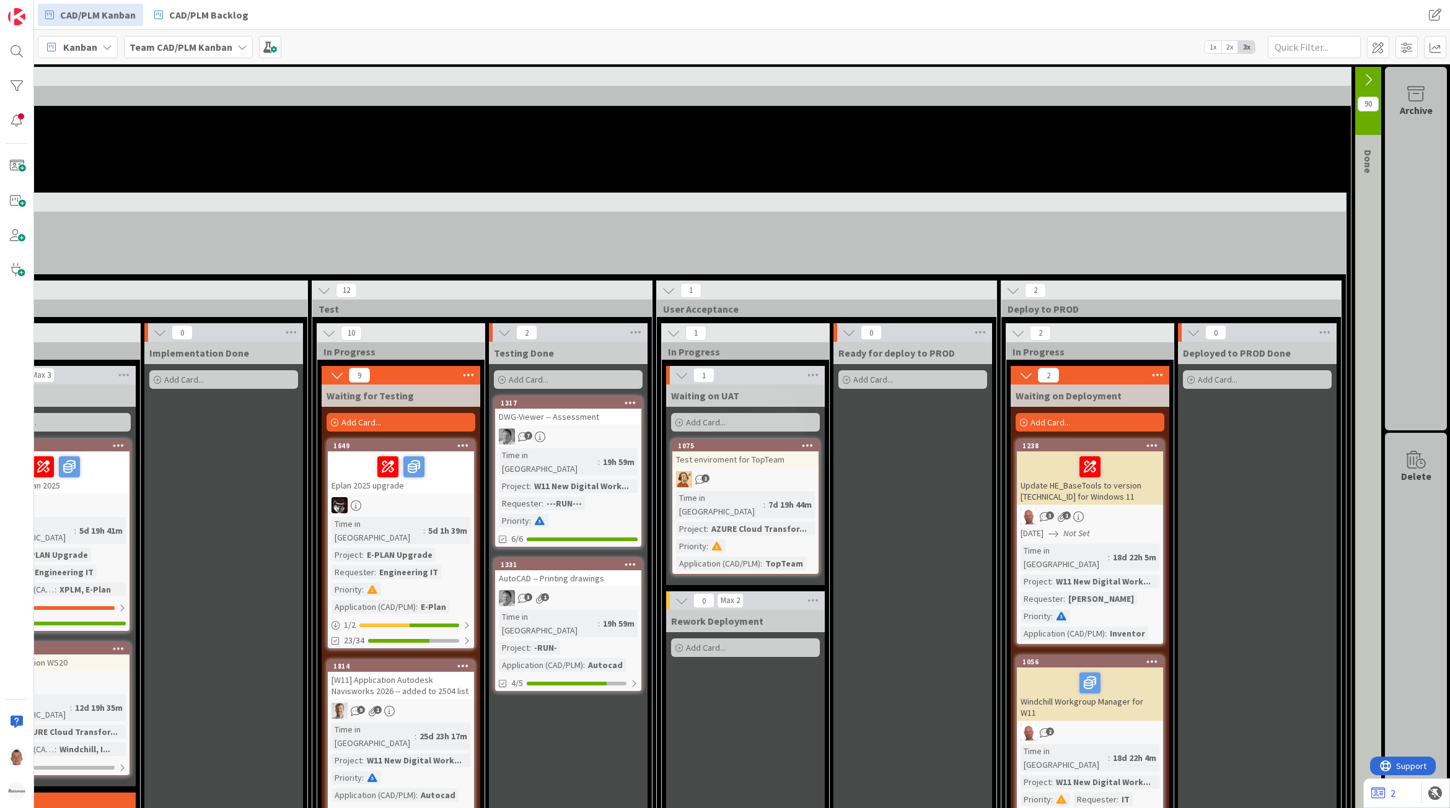
scroll to position [0, 1092]
